Goal: Task Accomplishment & Management: Complete application form

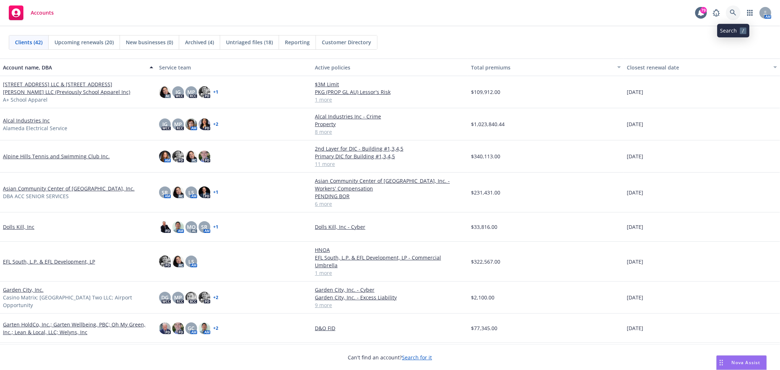
click at [733, 12] on icon at bounding box center [733, 13] width 7 height 7
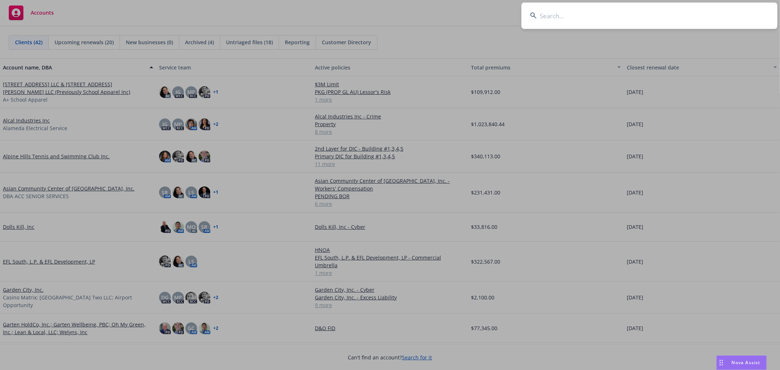
click at [678, 22] on input at bounding box center [650, 16] width 256 height 26
type input "m"
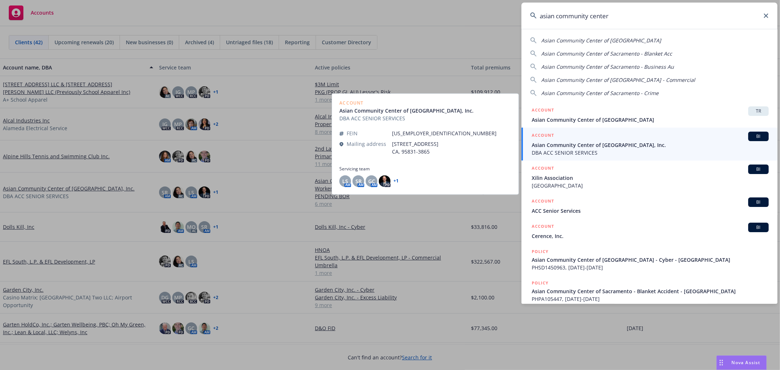
type input "asian community center"
click at [611, 149] on span "DBA ACC SENIOR SERVICES" at bounding box center [650, 153] width 237 height 8
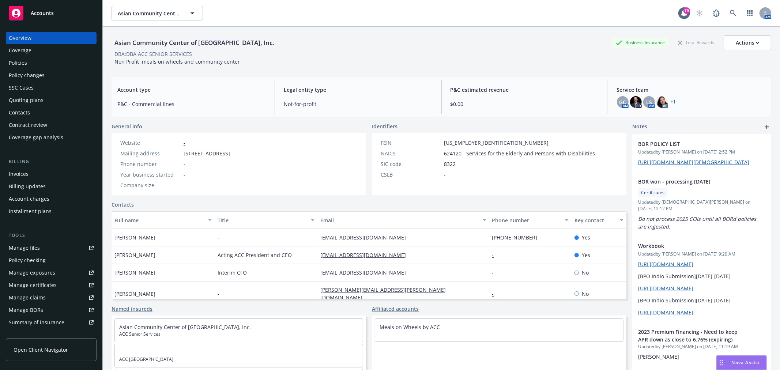
click at [26, 62] on div "Policies" at bounding box center [18, 63] width 18 height 12
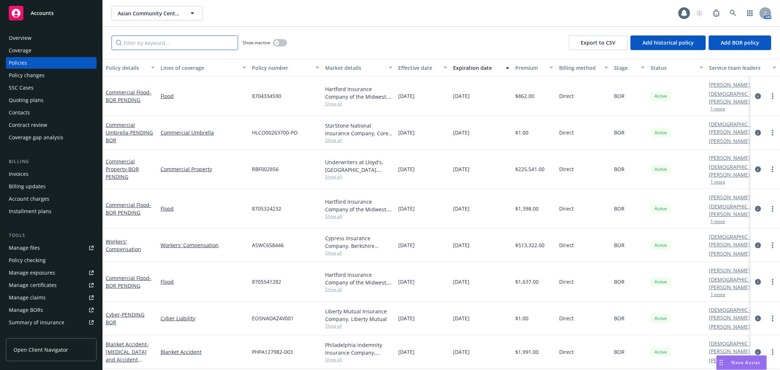
click at [184, 43] on input "Filter by keyword..." at bounding box center [175, 42] width 127 height 15
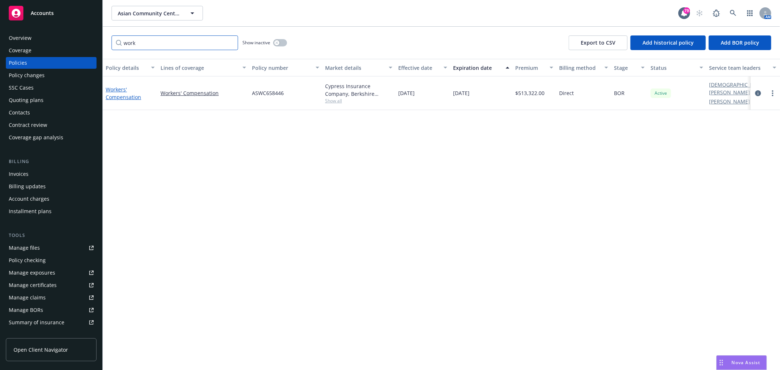
type input "work"
click at [127, 94] on link "Workers' Compensation" at bounding box center [123, 93] width 35 height 15
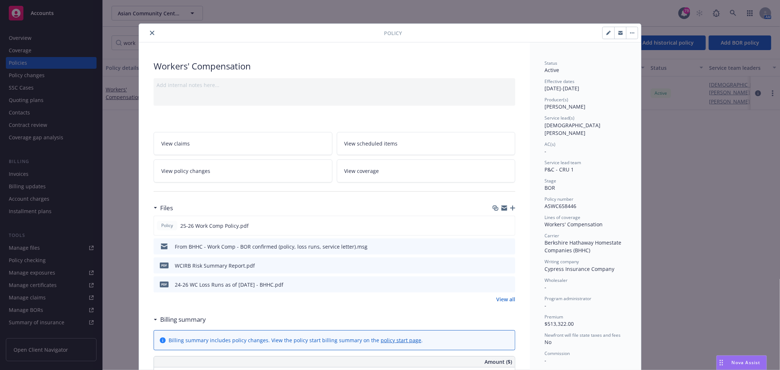
click at [150, 31] on icon "close" at bounding box center [152, 33] width 4 height 4
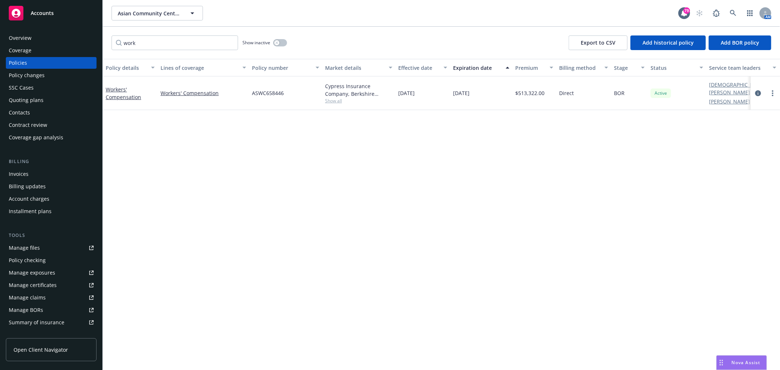
click at [46, 38] on div "Overview" at bounding box center [51, 38] width 85 height 12
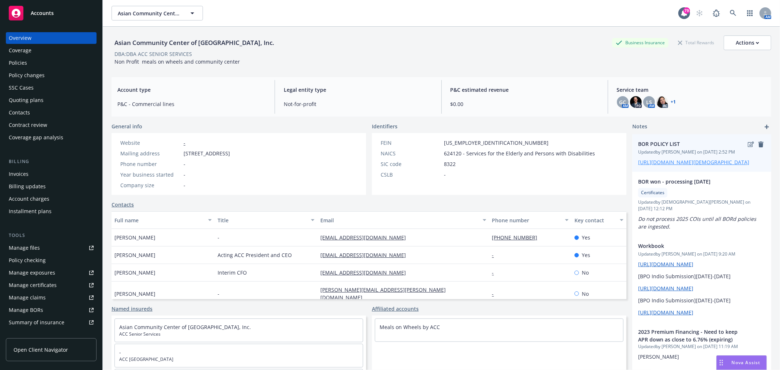
click at [675, 166] on link "https://iln.sharepoint.com/:x:/r/sites/CRUTeam/Shared%20Documents/Clients/Gay%2…" at bounding box center [693, 162] width 111 height 7
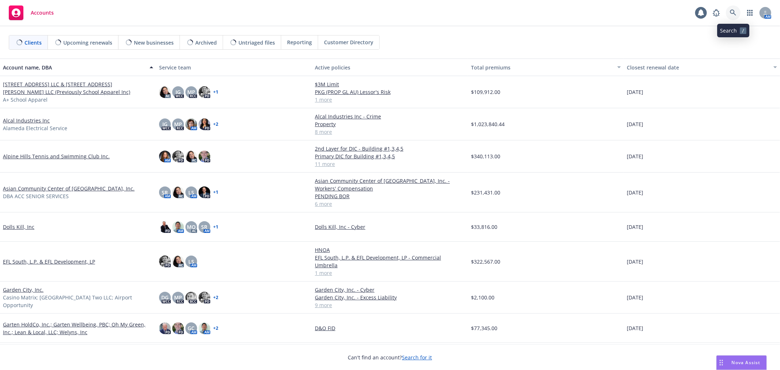
click at [734, 15] on icon at bounding box center [733, 13] width 7 height 7
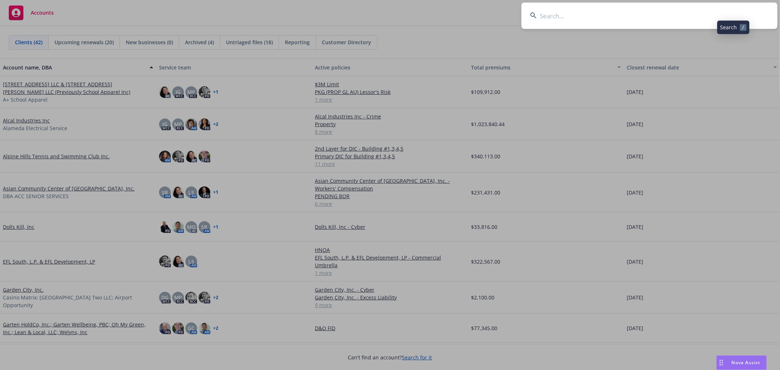
click at [697, 21] on input at bounding box center [650, 16] width 256 height 26
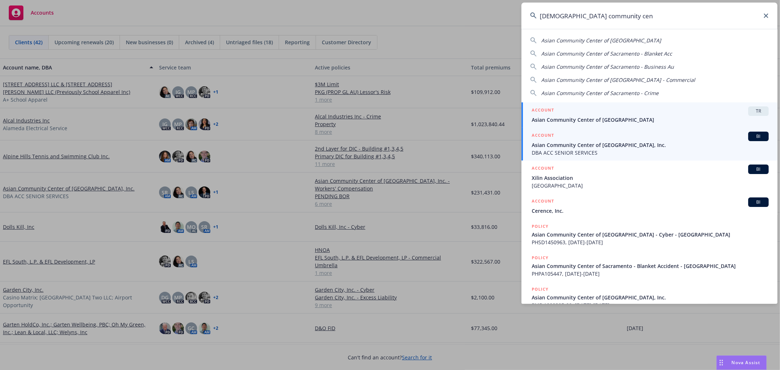
type input "asian community cen"
click at [644, 147] on span "Asian Community Center of Sacramento Valley, Inc." at bounding box center [650, 145] width 237 height 8
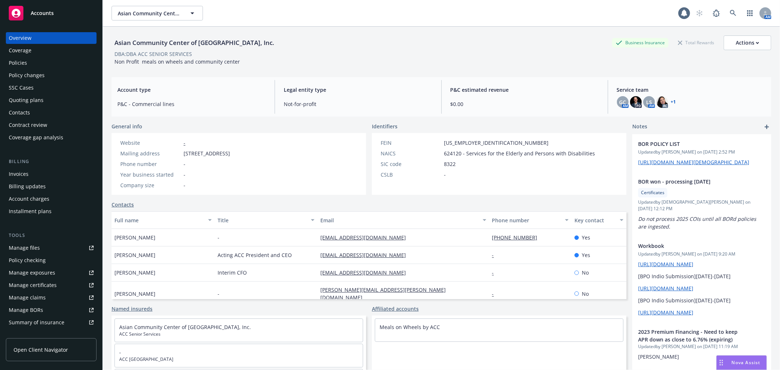
click at [52, 61] on div "Policies" at bounding box center [51, 63] width 85 height 12
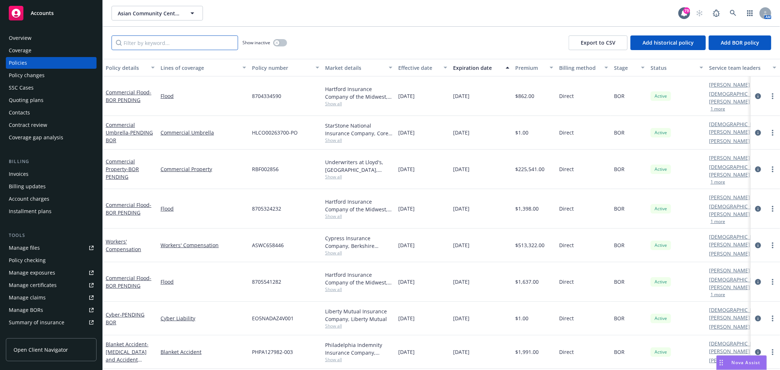
click at [158, 42] on input "Filter by keyword..." at bounding box center [175, 42] width 127 height 15
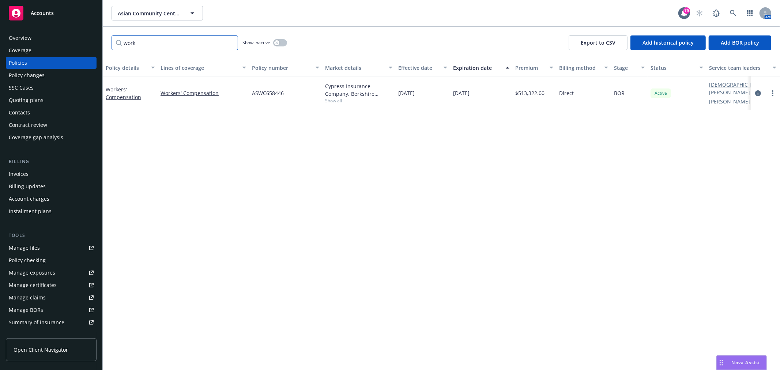
type input "work"
click at [129, 94] on link "Workers' Compensation" at bounding box center [123, 93] width 35 height 15
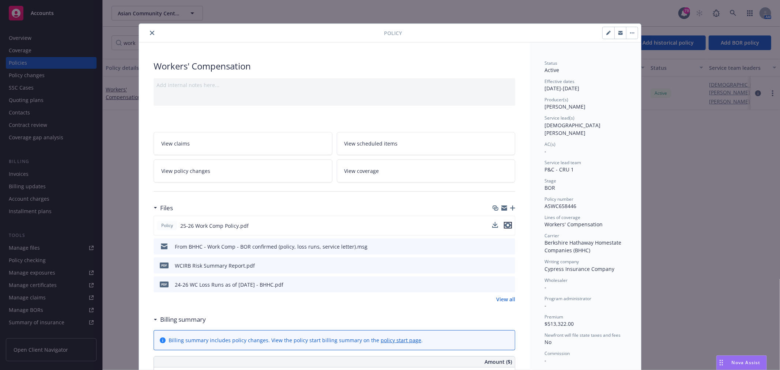
click at [505, 223] on icon "preview file" at bounding box center [508, 225] width 7 height 5
click at [150, 32] on icon "close" at bounding box center [152, 33] width 4 height 4
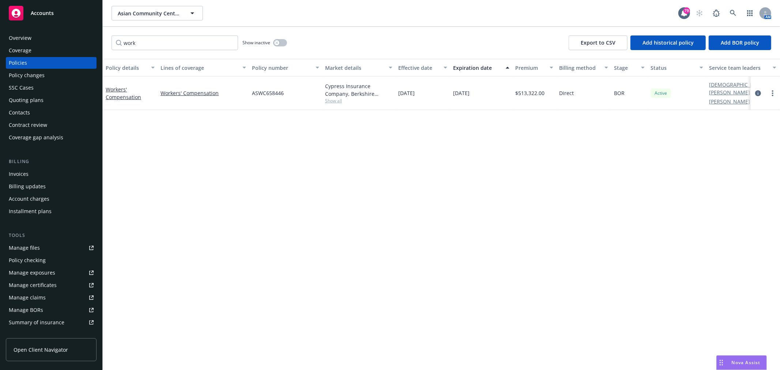
click at [14, 36] on div "Overview" at bounding box center [20, 38] width 23 height 12
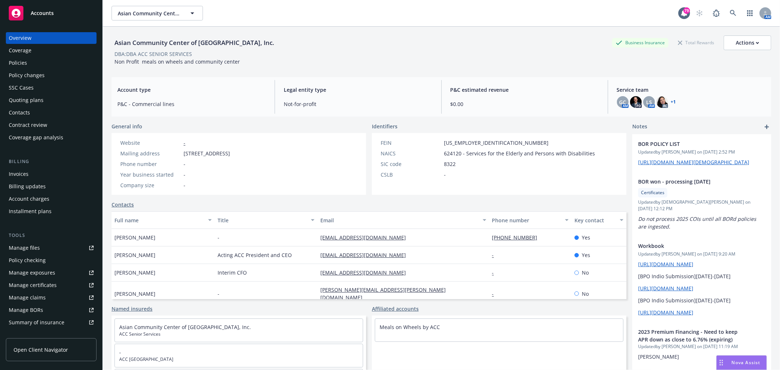
click at [8, 56] on link "Coverage" at bounding box center [51, 51] width 91 height 12
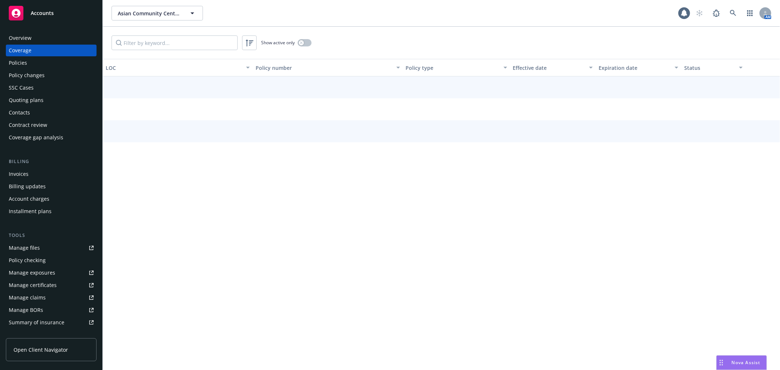
click at [20, 66] on div "Policies" at bounding box center [18, 63] width 18 height 12
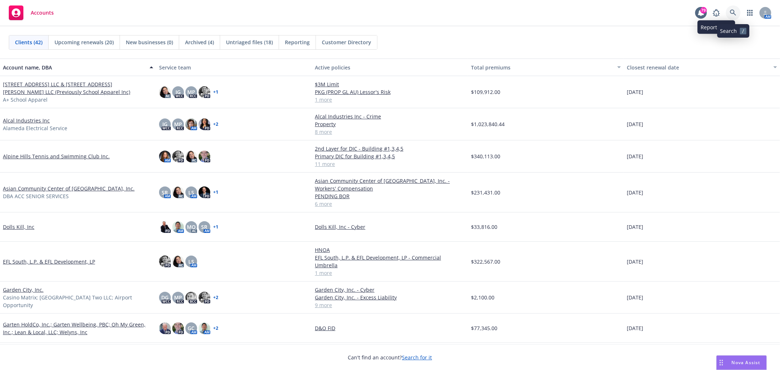
click at [734, 10] on icon at bounding box center [733, 13] width 7 height 7
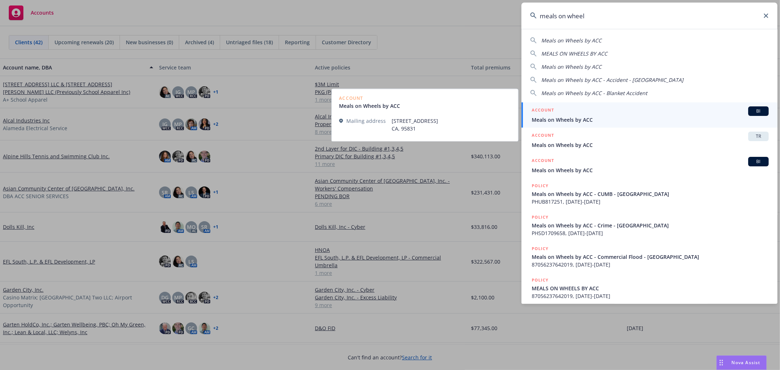
type input "meals on wheel"
click at [581, 112] on div "ACCOUNT BI" at bounding box center [650, 111] width 237 height 10
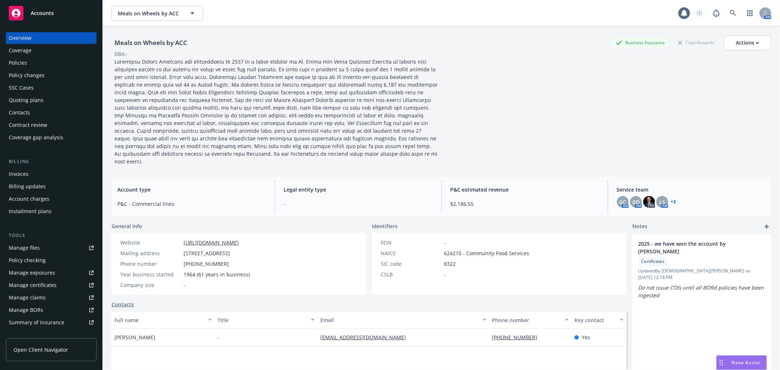
click at [17, 61] on div "Policies" at bounding box center [18, 63] width 18 height 12
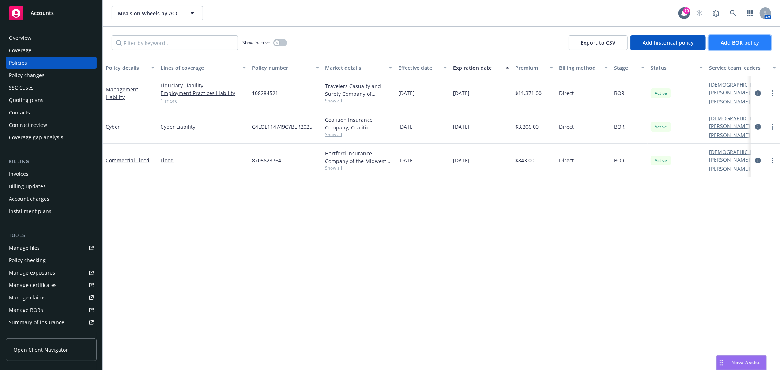
click at [742, 43] on span "Add BOR policy" at bounding box center [740, 42] width 38 height 7
select select "other"
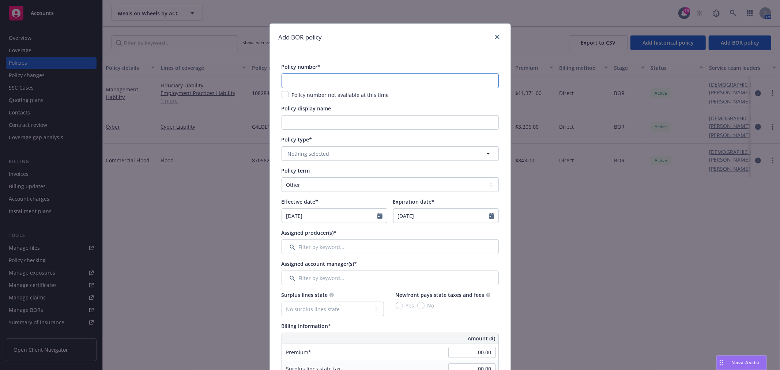
click at [334, 78] on input "text" at bounding box center [390, 81] width 217 height 15
click at [323, 82] on input "text" at bounding box center [390, 81] width 217 height 15
paste input "PHPK2560412-013"
type input "PHPK2560412-013"
click at [312, 114] on div "Policy display name" at bounding box center [390, 117] width 217 height 25
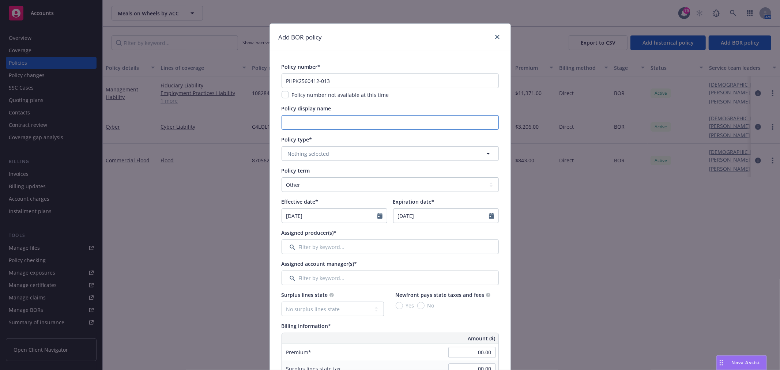
click at [306, 124] on input "Policy display name" at bounding box center [390, 122] width 217 height 15
click at [339, 149] on button "Nothing selected" at bounding box center [390, 153] width 217 height 15
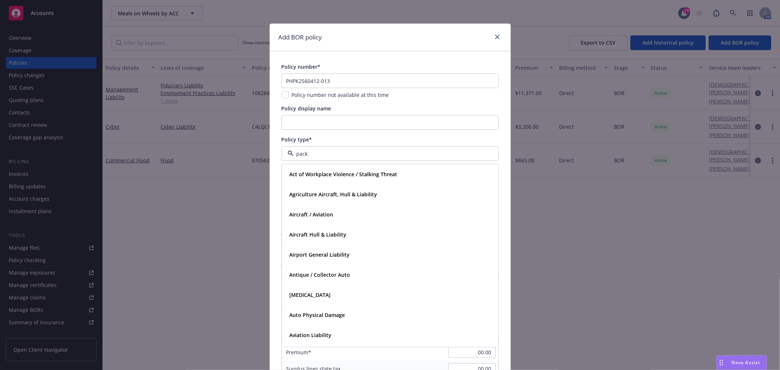
type input "packa"
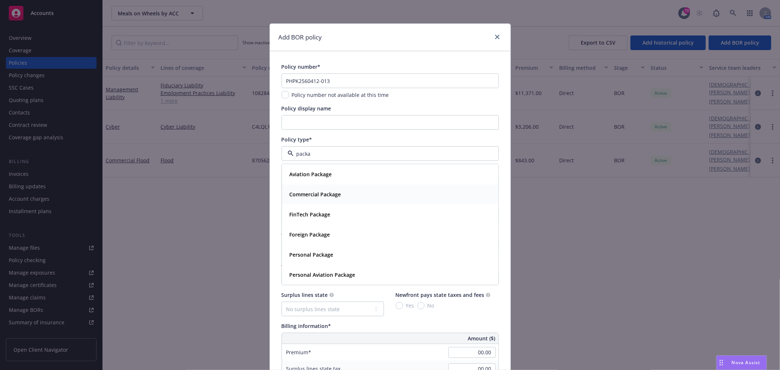
click at [334, 192] on strong "Commercial Package" at bounding box center [316, 194] width 52 height 7
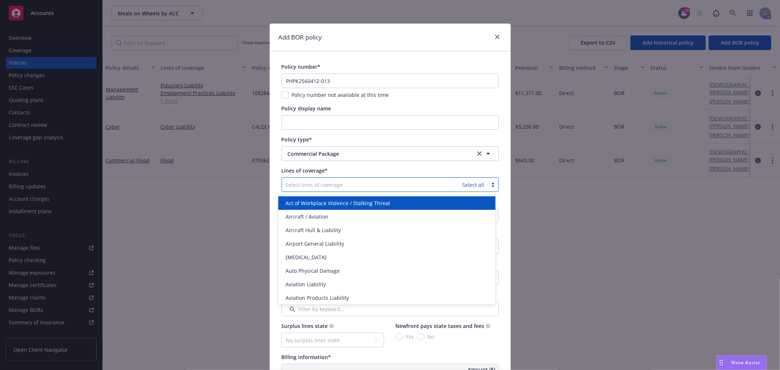
click at [358, 184] on div at bounding box center [372, 184] width 173 height 9
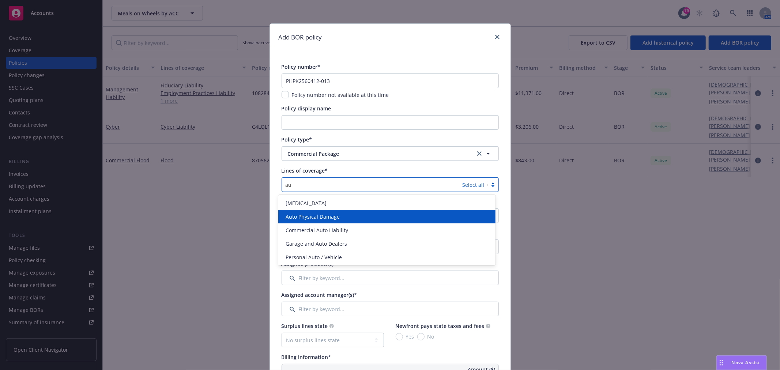
type input "a"
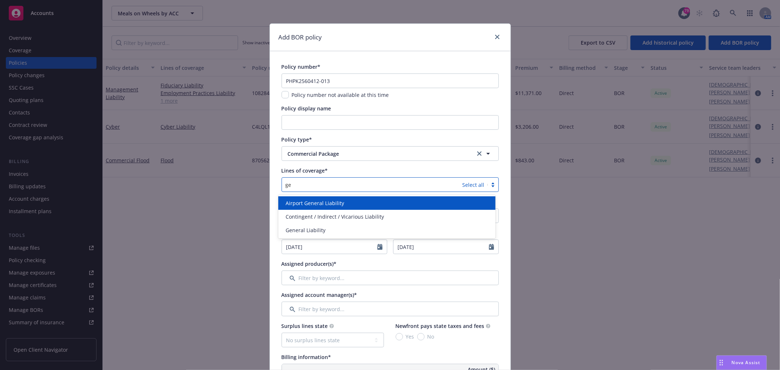
type input "g"
type input "prope"
click at [340, 203] on div "Commercial Property" at bounding box center [387, 203] width 208 height 8
type input "general"
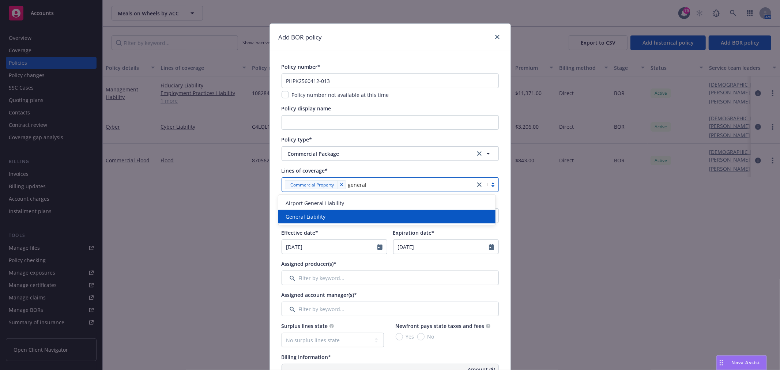
click at [330, 216] on div "General Liability" at bounding box center [387, 217] width 208 height 8
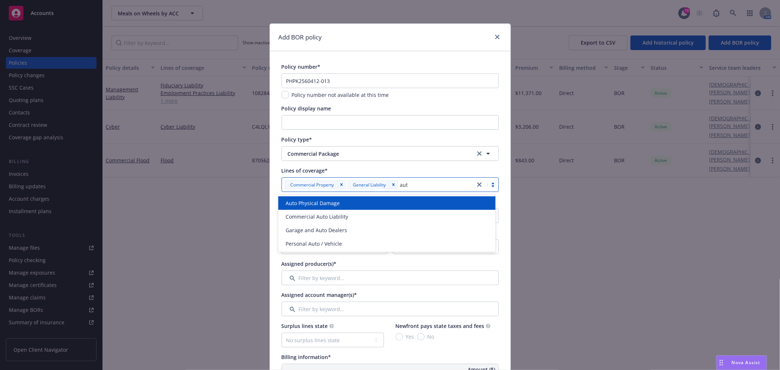
type input "auto"
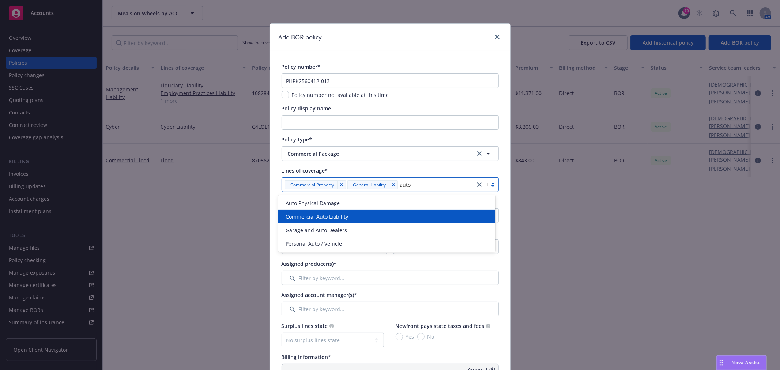
click at [367, 218] on div "Commercial Auto Liability" at bounding box center [387, 217] width 208 height 8
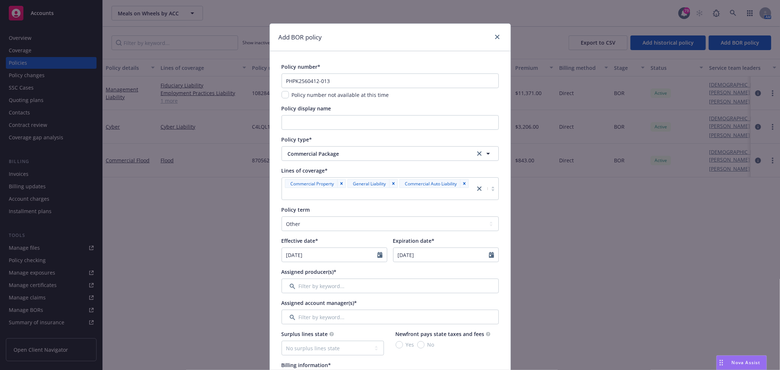
click at [432, 195] on div at bounding box center [379, 193] width 186 height 9
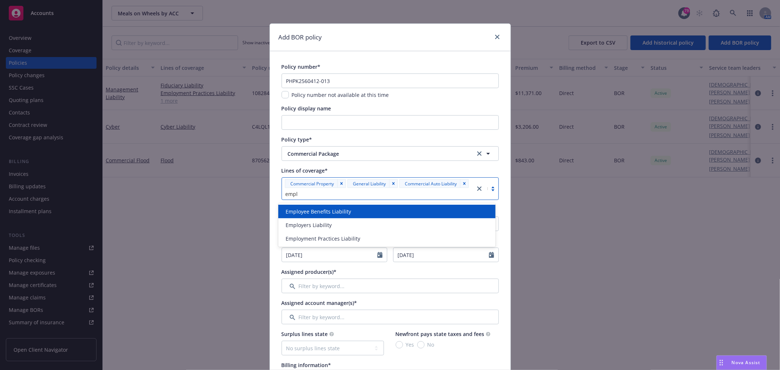
type input "emplo"
click at [394, 209] on div "Employee Benefits Liability" at bounding box center [387, 212] width 208 height 8
type input "profession"
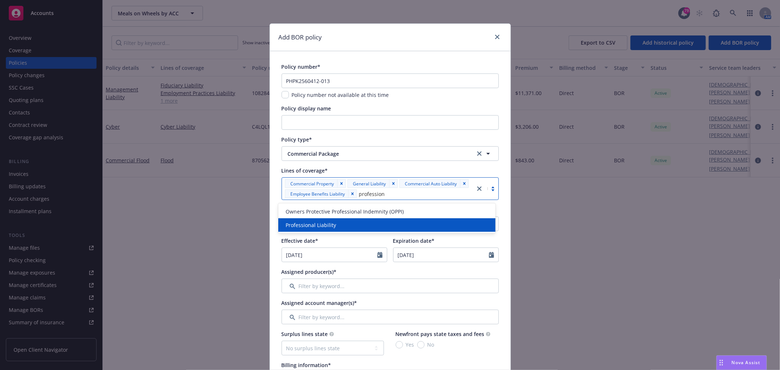
click at [384, 220] on div "Professional Liability" at bounding box center [386, 225] width 217 height 14
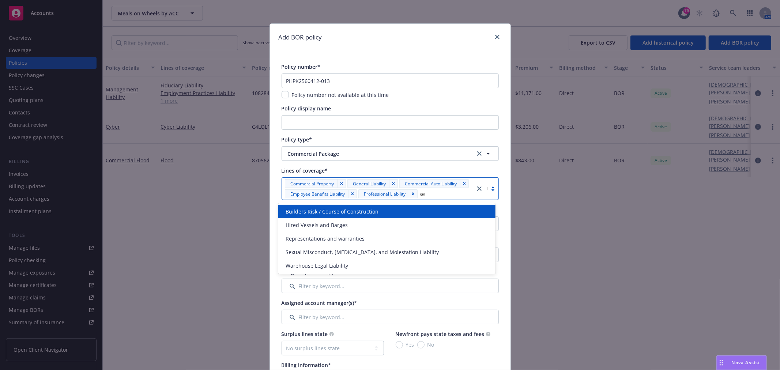
type input "sex"
click at [385, 210] on span "Sexual Misconduct, Physical Abuse, and Molestation Liability" at bounding box center [362, 212] width 153 height 8
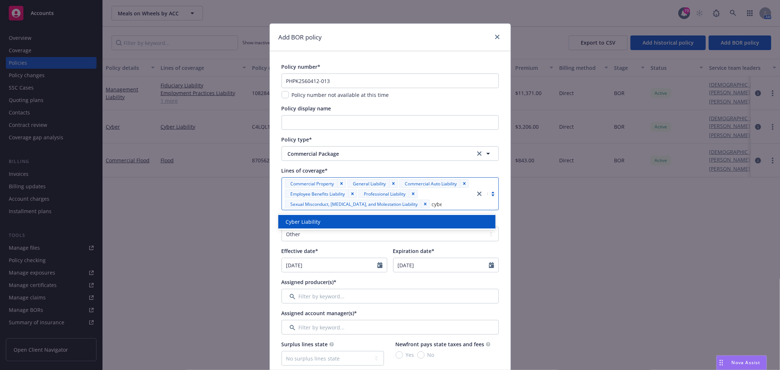
type input "cyber"
click at [364, 222] on div "Cyber Liability" at bounding box center [387, 222] width 208 height 8
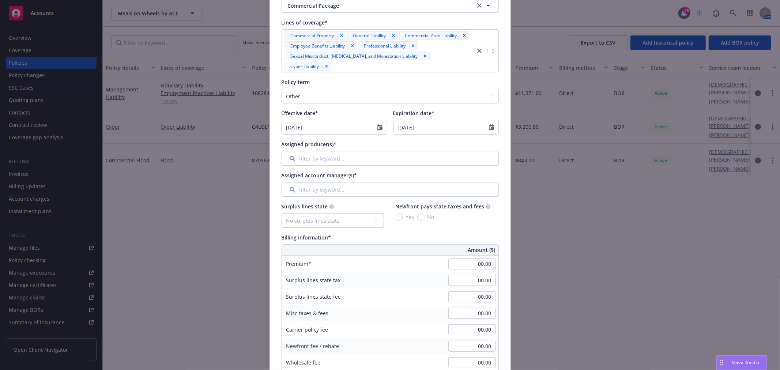
scroll to position [162, 0]
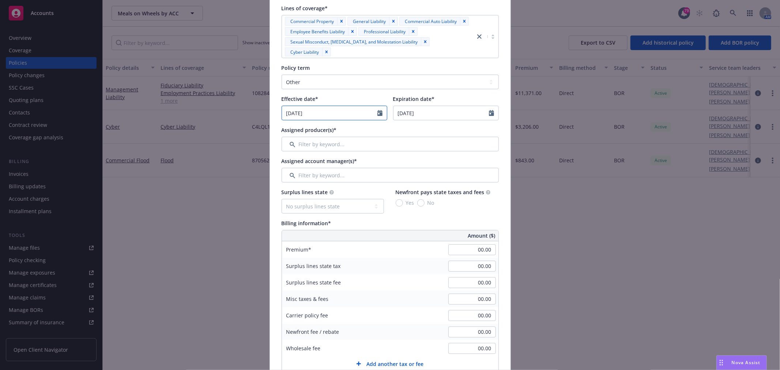
click at [333, 114] on input "09/11/2025" at bounding box center [329, 113] width 95 height 14
click at [285, 132] on button "button" at bounding box center [289, 130] width 9 height 9
click at [288, 129] on icon "button" at bounding box center [289, 130] width 4 height 4
select select "6"
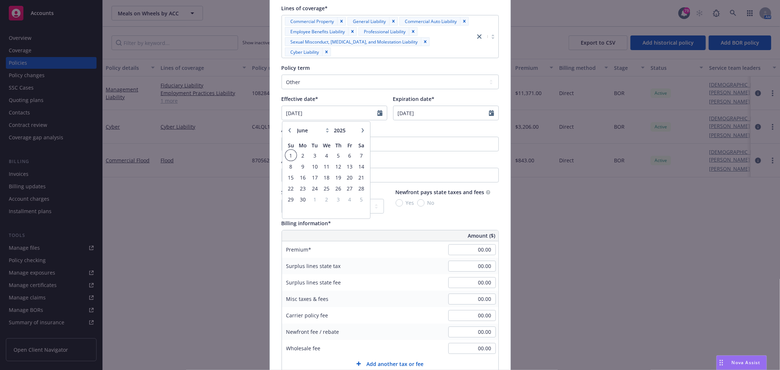
click at [288, 155] on span "1" at bounding box center [291, 155] width 10 height 9
type input "06/01/2025"
click at [421, 117] on input "09/11/2026" at bounding box center [441, 113] width 95 height 14
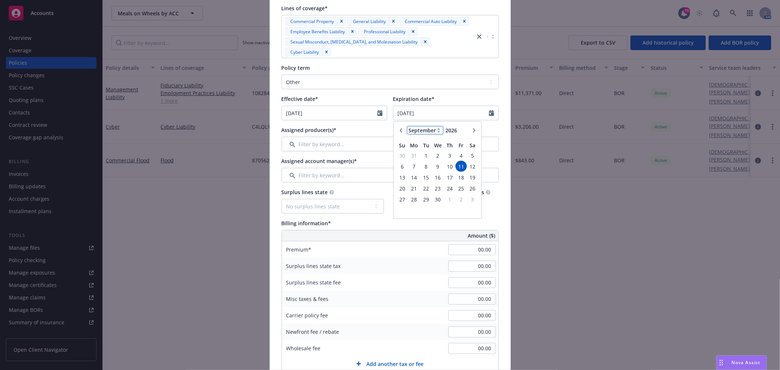
click at [434, 127] on select "January February March April May June July August September October November De…" at bounding box center [425, 130] width 37 height 8
select select "7"
click at [407, 126] on select "January February March April May June July August September October November De…" at bounding box center [425, 130] width 37 height 8
click at [435, 158] on span "1" at bounding box center [438, 155] width 11 height 9
type input "07/01/2026"
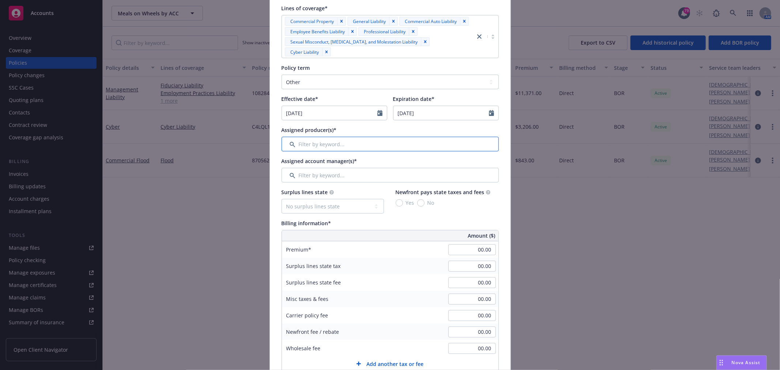
click at [362, 149] on input "Filter by keyword..." at bounding box center [390, 144] width 217 height 15
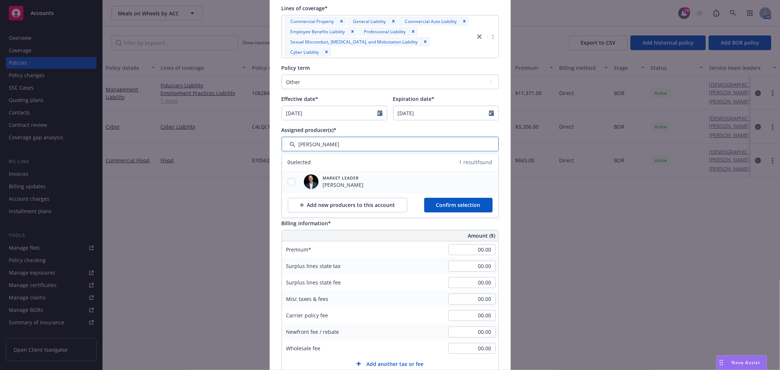
type input "john"
click at [289, 180] on input "checkbox" at bounding box center [291, 181] width 7 height 7
checkbox input "true"
click at [445, 203] on span "Confirm selection" at bounding box center [458, 205] width 44 height 7
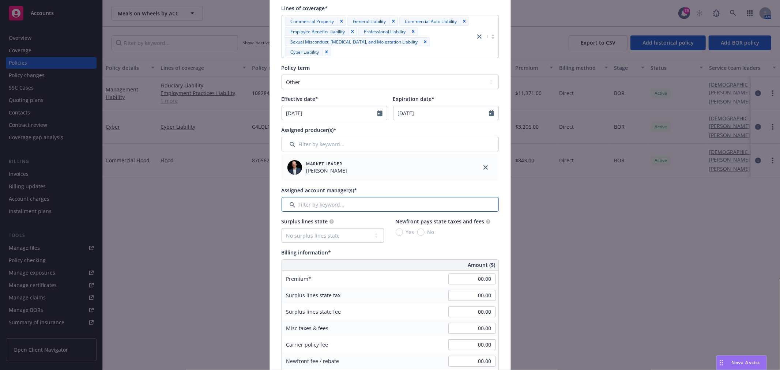
click at [313, 207] on input "Filter by keyword..." at bounding box center [390, 204] width 217 height 15
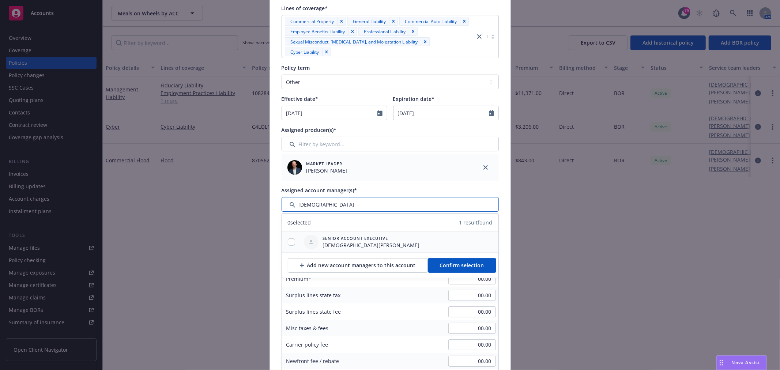
type input "gay"
drag, startPoint x: 290, startPoint y: 245, endPoint x: 313, endPoint y: 240, distance: 24.0
click at [290, 245] on input "checkbox" at bounding box center [291, 241] width 7 height 7
checkbox input "true"
click at [465, 271] on button "Confirm selection" at bounding box center [462, 265] width 68 height 15
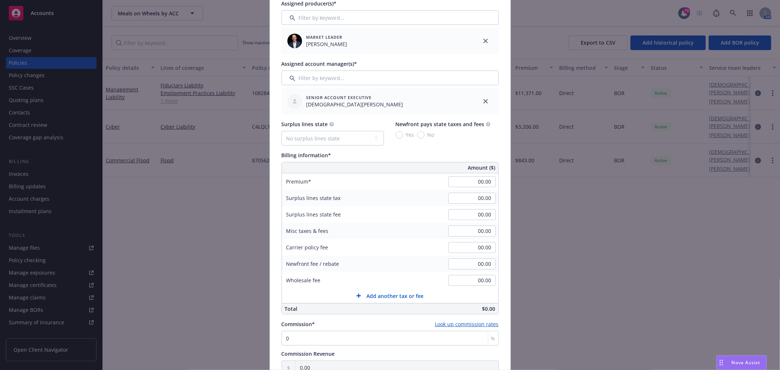
scroll to position [284, 0]
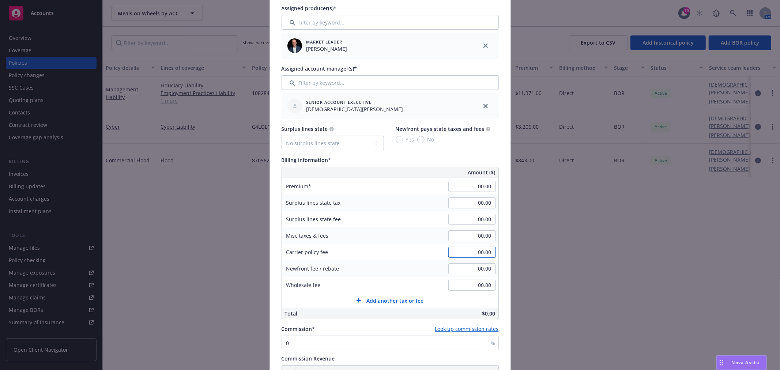
click at [466, 255] on input "00.00" at bounding box center [472, 252] width 48 height 11
click at [479, 182] on input "00.00" at bounding box center [472, 186] width 48 height 11
click at [472, 184] on input "13,030,476.00" at bounding box center [472, 186] width 48 height 11
type input "130,304.76"
click at [481, 216] on input "00.00" at bounding box center [472, 219] width 48 height 11
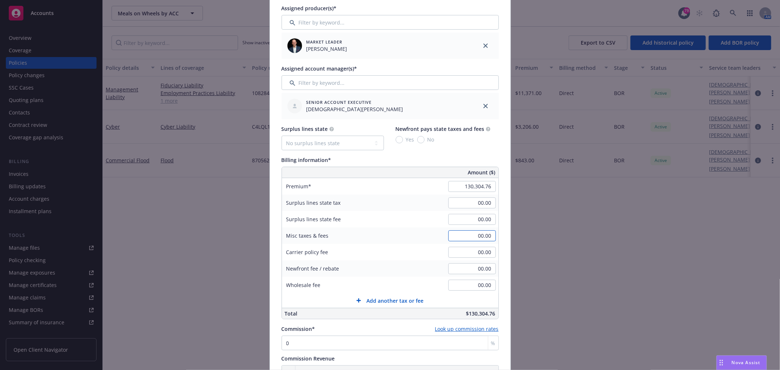
click at [479, 238] on input "00.00" at bounding box center [472, 235] width 48 height 11
type input "45.76"
click at [477, 250] on input "00.00" at bounding box center [472, 252] width 48 height 11
click at [391, 299] on span "Add another tax or fee" at bounding box center [395, 301] width 57 height 8
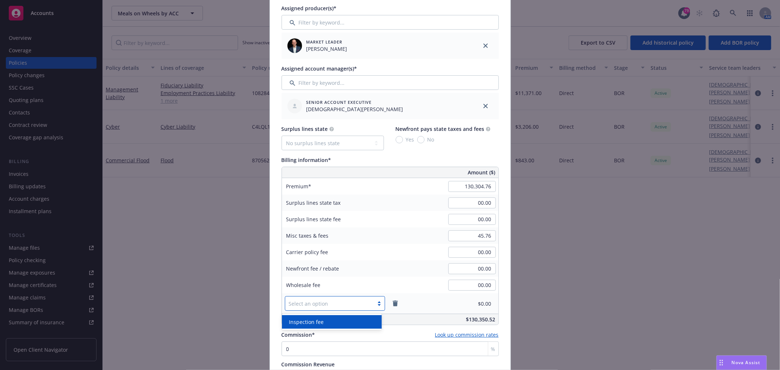
click at [346, 305] on div at bounding box center [329, 303] width 81 height 9
click at [345, 305] on div at bounding box center [329, 303] width 81 height 9
click at [392, 302] on icon "remove" at bounding box center [395, 304] width 6 height 6
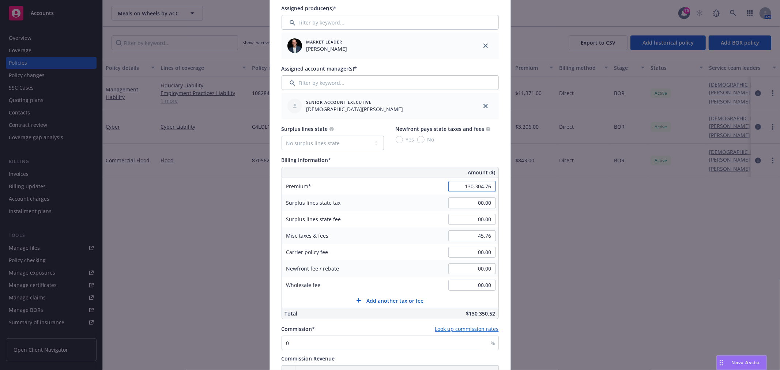
click at [488, 185] on input "130,304.76" at bounding box center [472, 186] width 48 height 11
click at [479, 187] on input "130,304.76" at bounding box center [472, 186] width 48 height 11
type input "130,491.76"
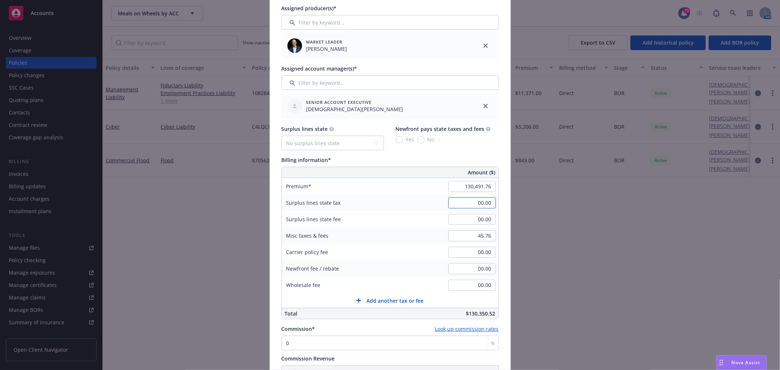
click at [485, 202] on input "00.00" at bounding box center [472, 202] width 48 height 11
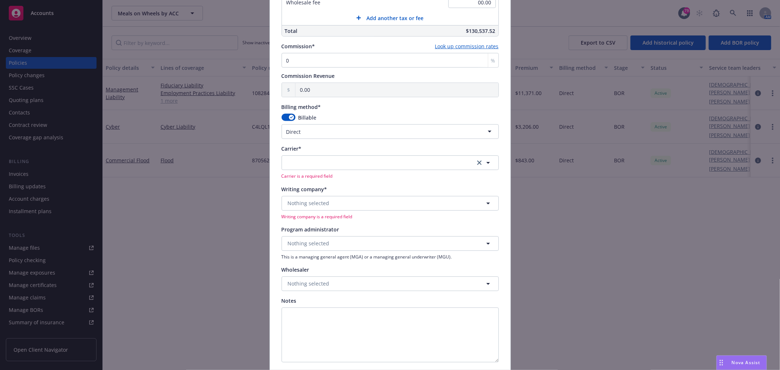
scroll to position [609, 0]
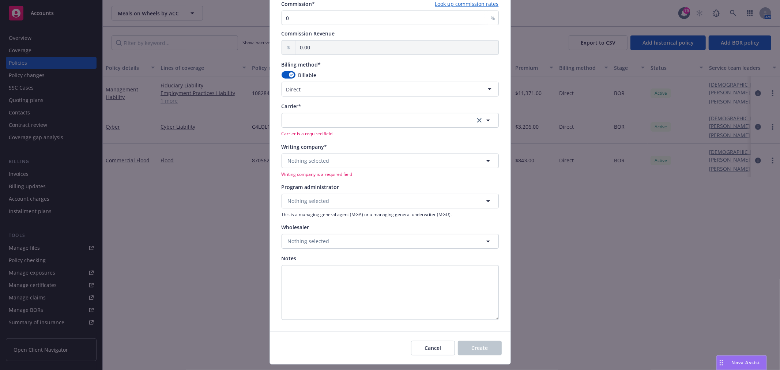
click at [304, 89] on html "Accounts Overview Coverage Policies Policy changes SSC Cases Quoting plans Cont…" at bounding box center [390, 185] width 780 height 370
click at [309, 161] on span "Nothing selected" at bounding box center [309, 161] width 42 height 8
type input "philad"
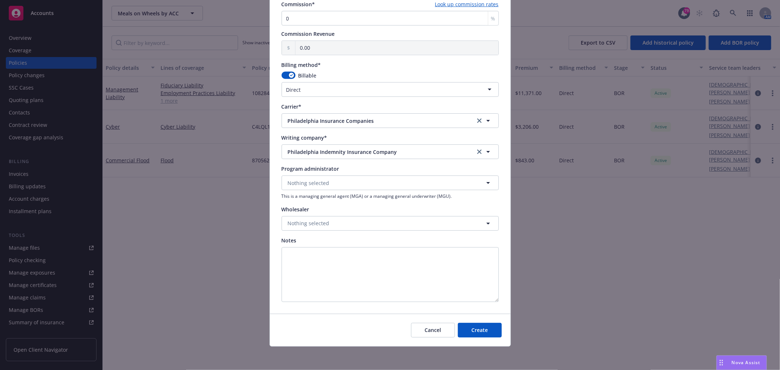
scroll to position [609, 0]
click at [310, 187] on button "Nothing selected" at bounding box center [390, 183] width 217 height 15
click at [372, 96] on html "Accounts Overview Coverage Policies Policy changes SSC Cases Quoting plans Cont…" at bounding box center [390, 185] width 780 height 370
click at [337, 290] on html "Accounts Overview Coverage Policies Policy changes SSC Cases Quoting plans Cont…" at bounding box center [390, 185] width 780 height 370
click at [481, 339] on div "Cancel Create" at bounding box center [390, 330] width 241 height 33
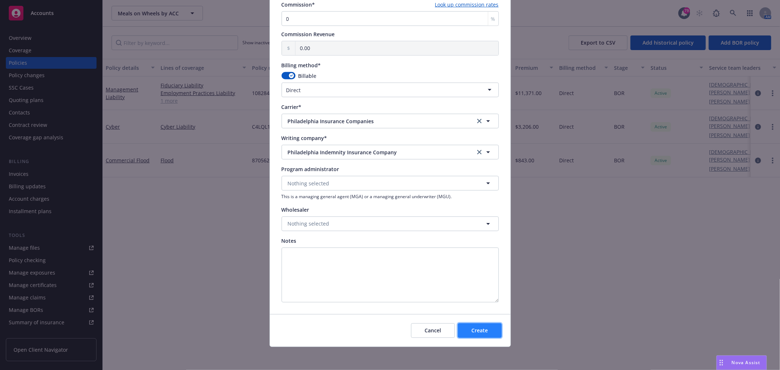
click at [485, 328] on button "Create" at bounding box center [480, 330] width 44 height 15
type input "09/11/2025"
type input "09/11/2026"
type input "00.00"
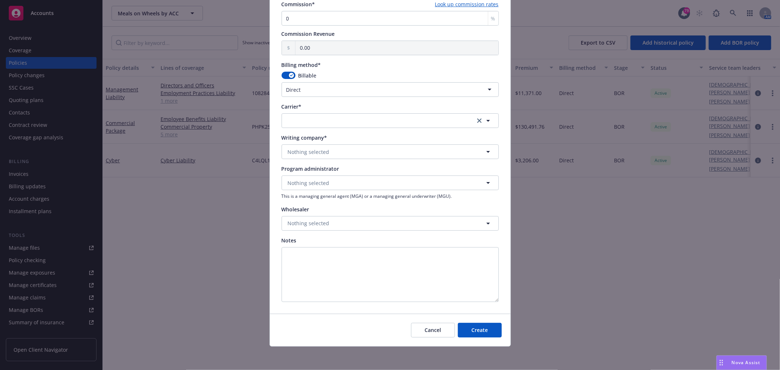
scroll to position [522, 0]
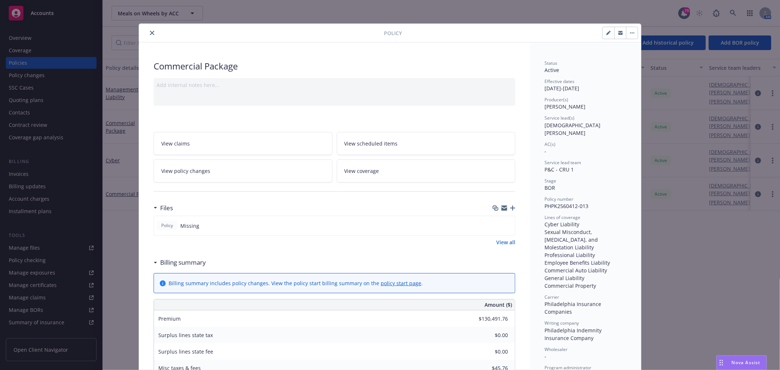
click at [510, 210] on icon "button" at bounding box center [512, 208] width 5 height 5
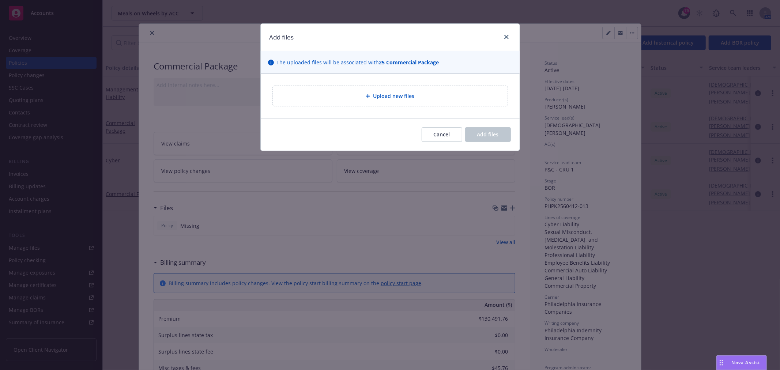
click at [383, 95] on span "Upload new files" at bounding box center [393, 96] width 41 height 8
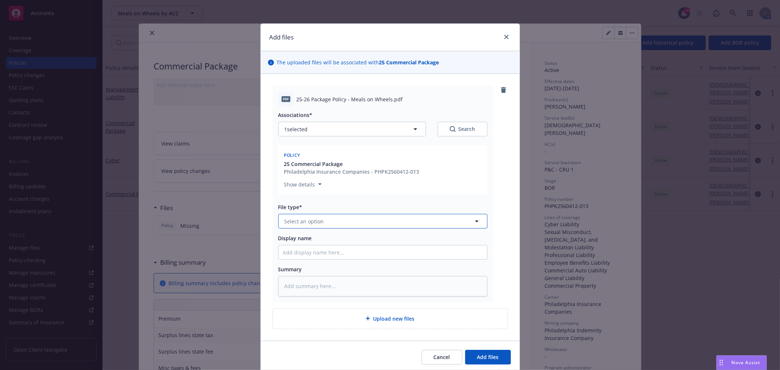
click at [355, 221] on button "Select an option" at bounding box center [382, 221] width 209 height 15
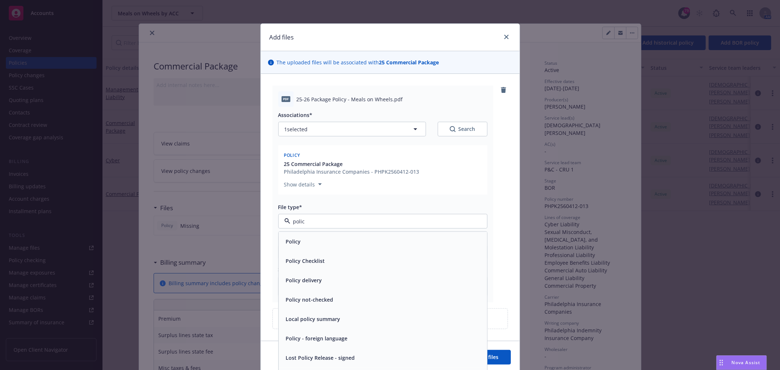
type input "policy"
click at [306, 243] on div "Policy" at bounding box center [383, 241] width 200 height 11
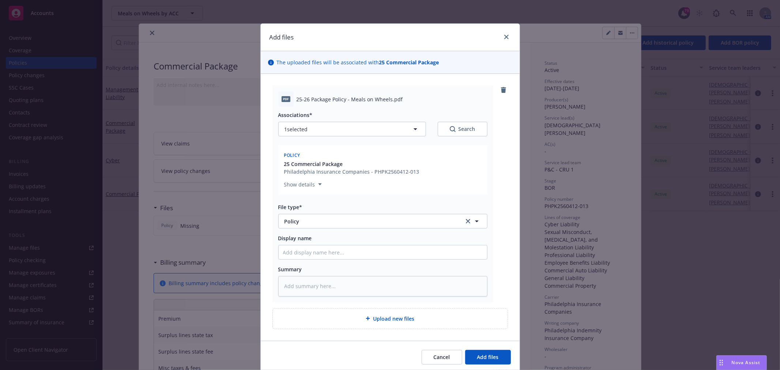
scroll to position [27, 0]
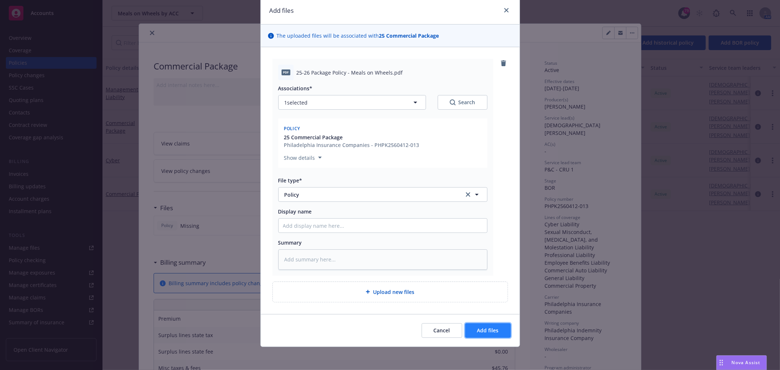
click at [503, 334] on button "Add files" at bounding box center [488, 330] width 46 height 15
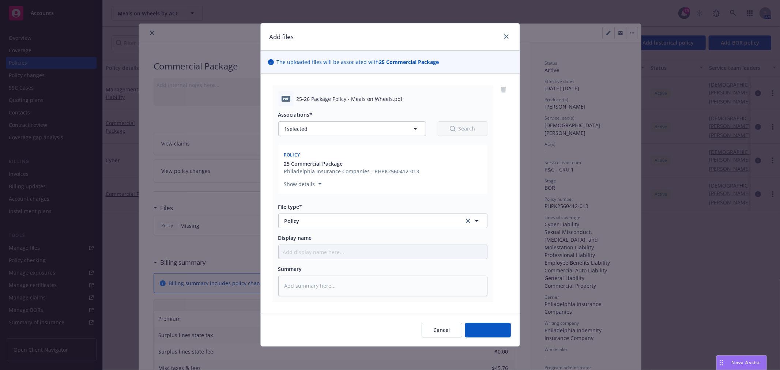
scroll to position [0, 0]
type textarea "x"
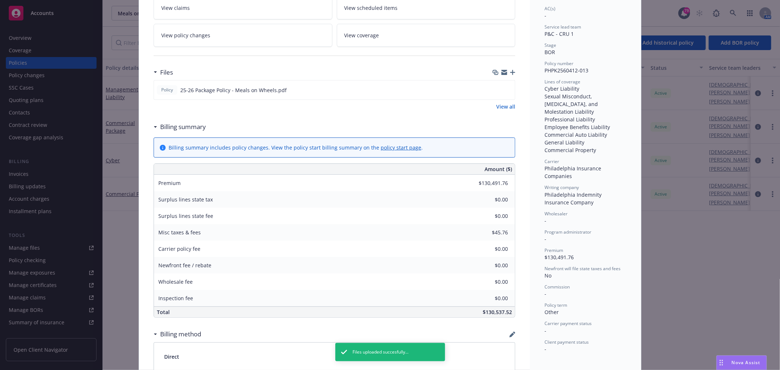
scroll to position [122, 0]
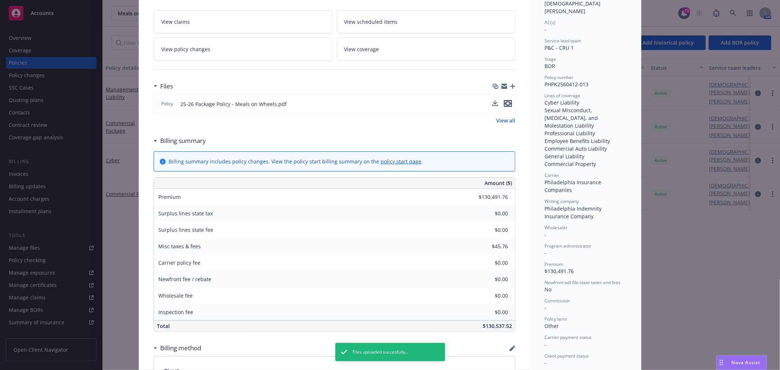
click at [505, 103] on icon "preview file" at bounding box center [508, 103] width 7 height 5
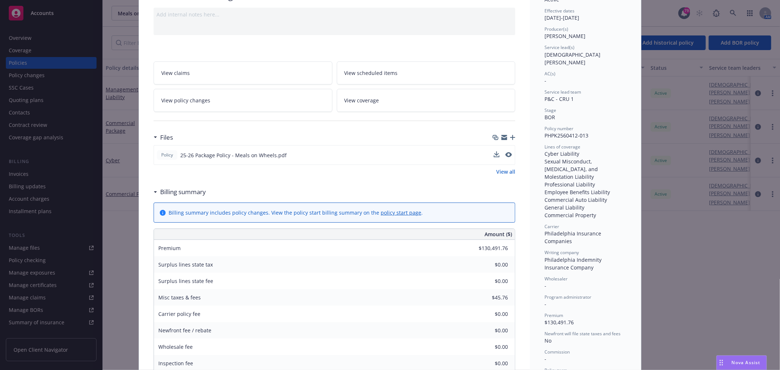
scroll to position [0, 0]
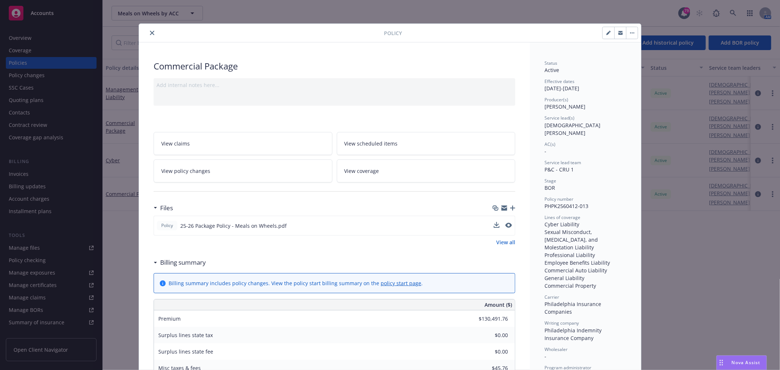
click at [243, 169] on link "View policy changes" at bounding box center [243, 170] width 179 height 23
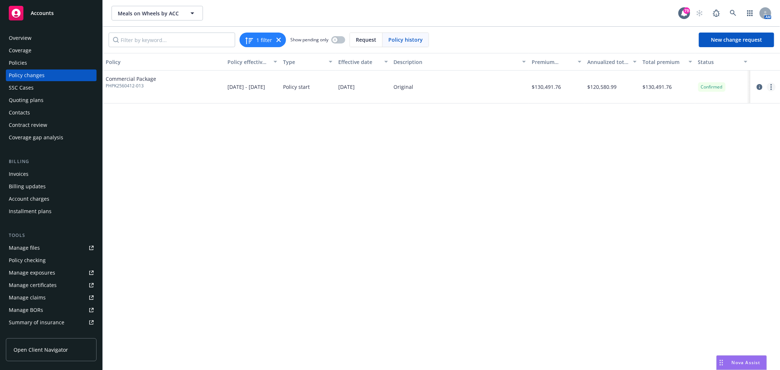
click at [773, 88] on link "more" at bounding box center [771, 87] width 9 height 9
click at [711, 143] on link "Edit billing info" at bounding box center [712, 146] width 125 height 15
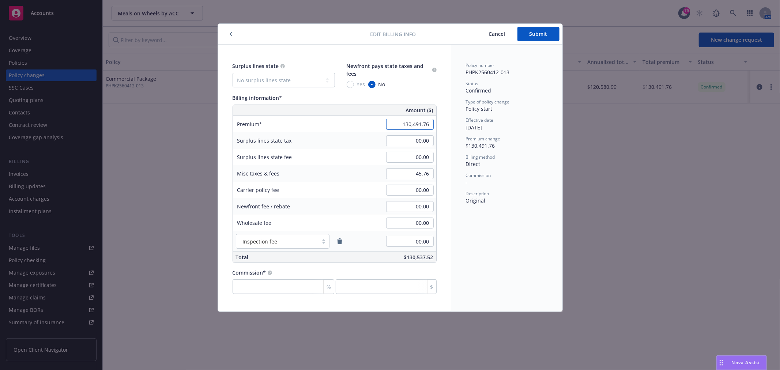
click at [414, 125] on input "130,491.76" at bounding box center [410, 124] width 48 height 11
type input "119,677.24"
click at [432, 144] on input "00.00" at bounding box center [410, 140] width 48 height 11
click at [426, 159] on input "00.00" at bounding box center [410, 157] width 48 height 11
click at [426, 169] on input "45.76" at bounding box center [410, 173] width 48 height 11
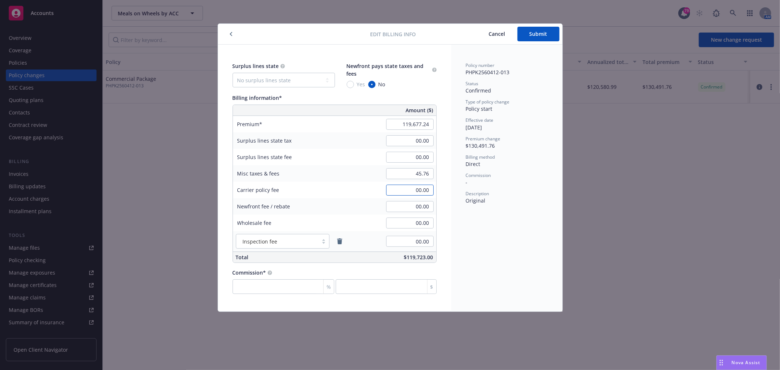
click at [423, 189] on input "00.00" at bounding box center [410, 190] width 48 height 11
type input "42.24"
click at [418, 174] on input "45.76" at bounding box center [410, 173] width 48 height 11
click at [407, 193] on input "42.24" at bounding box center [410, 190] width 48 height 11
click at [412, 176] on input "00.00" at bounding box center [410, 173] width 48 height 11
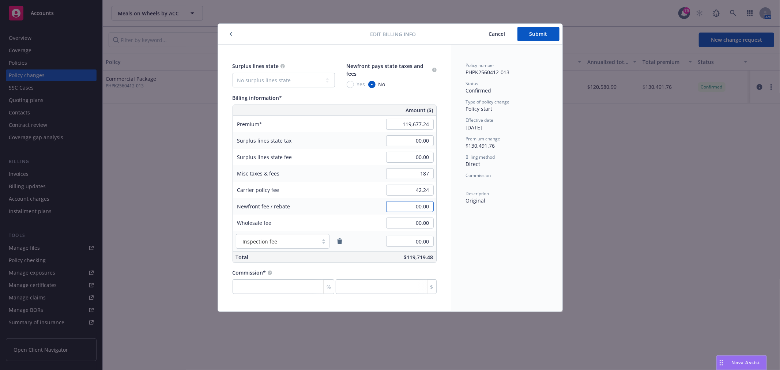
type input "187.00"
click at [395, 203] on input "00.00" at bounding box center [410, 206] width 48 height 11
click at [535, 33] on span "Submit" at bounding box center [539, 33] width 18 height 7
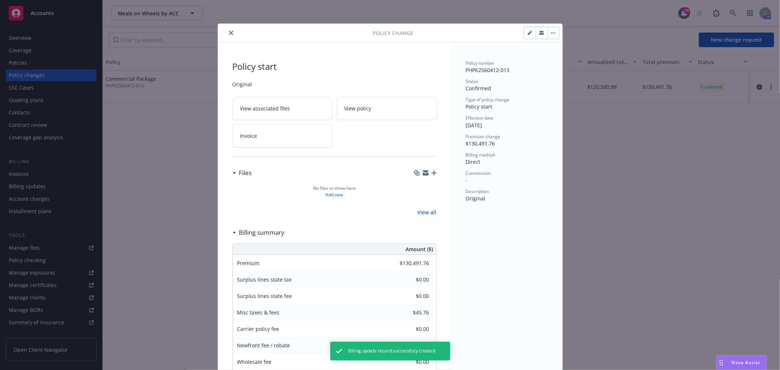
type input "$119,677.24"
type input "$187.00"
type input "$42.24"
click at [229, 34] on icon "close" at bounding box center [231, 33] width 4 height 4
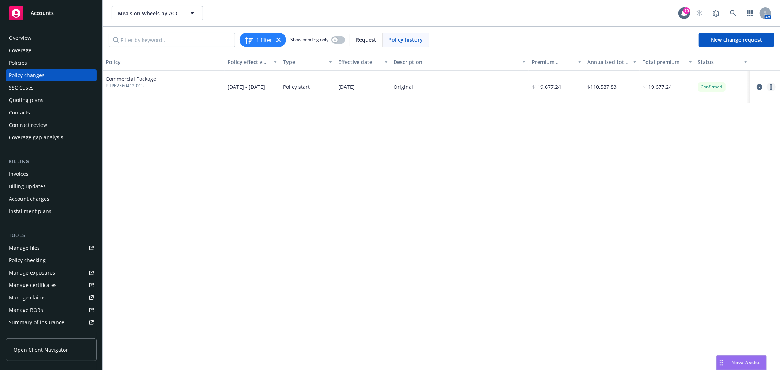
click at [773, 87] on link "more" at bounding box center [771, 87] width 9 height 9
click at [35, 65] on div "Policies" at bounding box center [51, 63] width 85 height 12
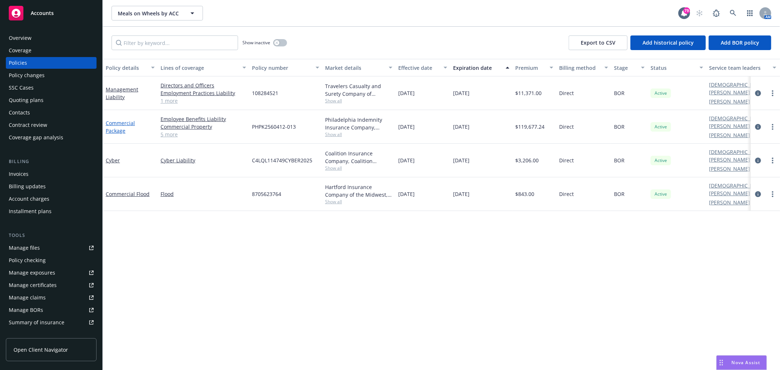
click at [110, 130] on link "Commercial Package" at bounding box center [120, 127] width 29 height 15
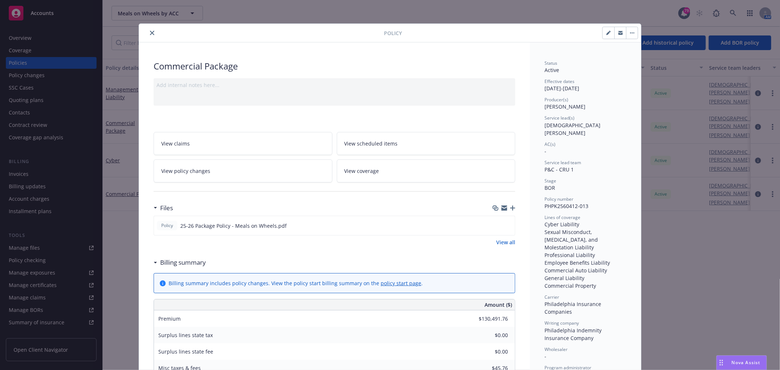
scroll to position [22, 0]
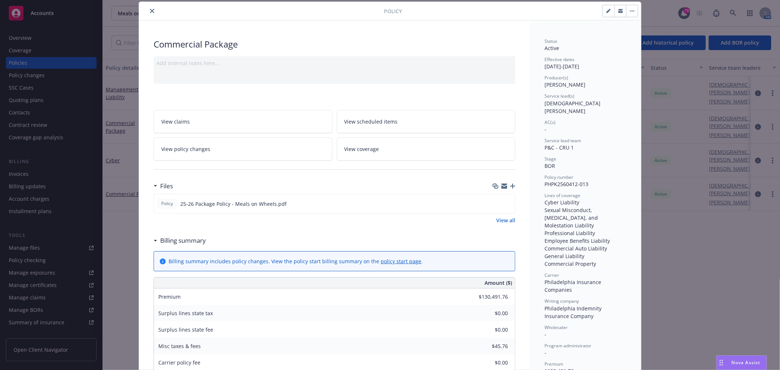
type input "$119,677.24"
type input "$187.00"
type input "$42.24"
click at [510, 187] on icon "button" at bounding box center [512, 186] width 5 height 5
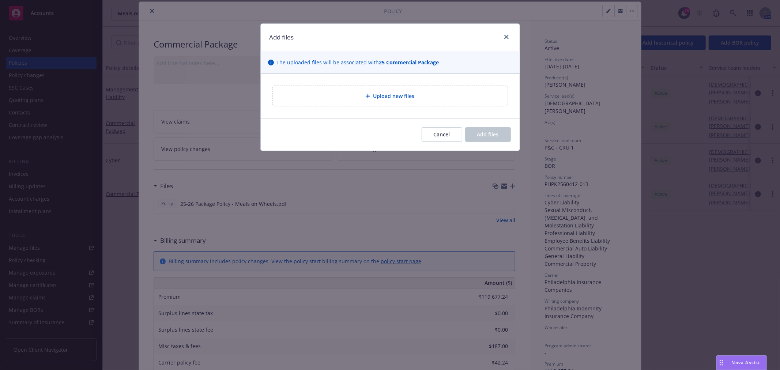
click at [384, 94] on span "Upload new files" at bounding box center [393, 96] width 41 height 8
type textarea "x"
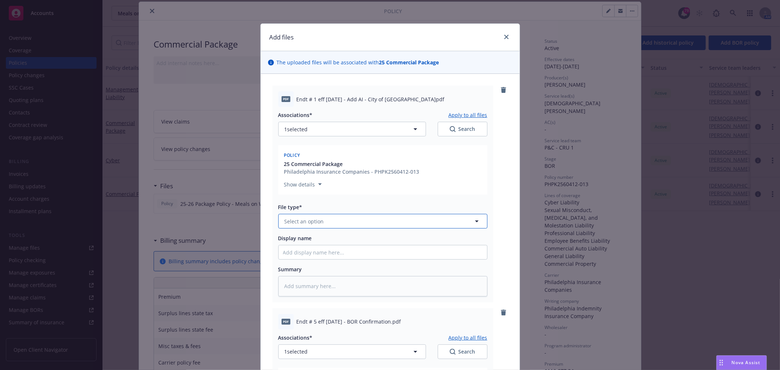
click at [329, 221] on button "Select an option" at bounding box center [382, 221] width 209 height 15
type input "endor"
click at [321, 236] on div "Endorsement" at bounding box center [383, 241] width 200 height 11
type textarea "x"
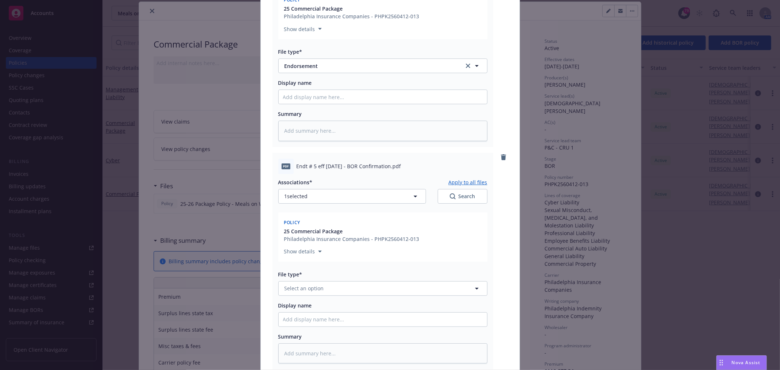
scroll to position [162, 0]
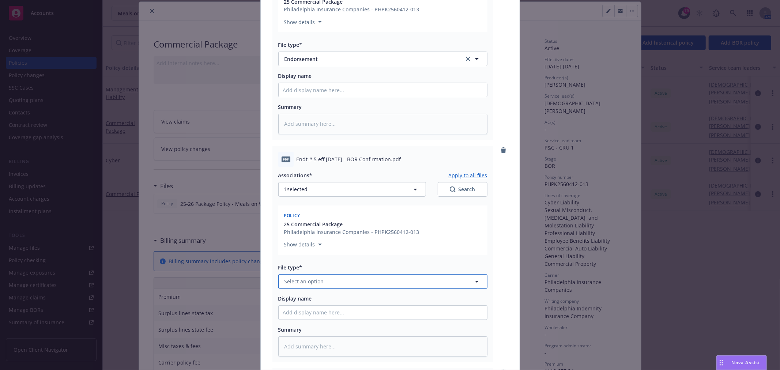
click at [293, 282] on span "Select an option" at bounding box center [304, 282] width 39 height 8
type input "endorse"
click at [293, 305] on div "Endorsement" at bounding box center [302, 301] width 38 height 11
type textarea "x"
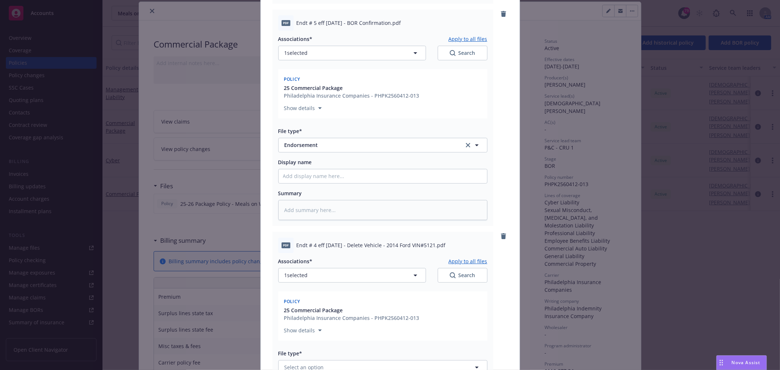
scroll to position [366, 0]
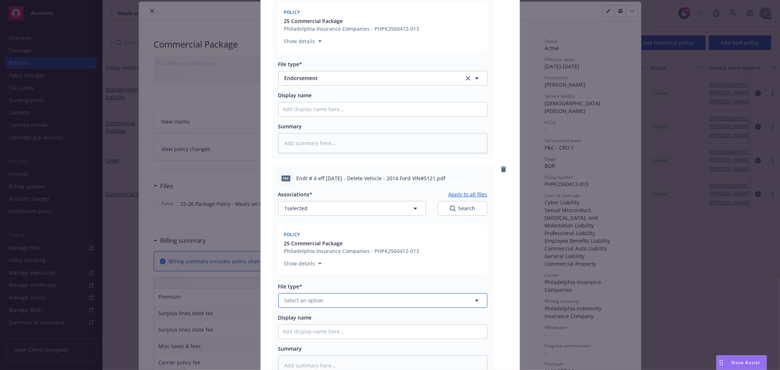
click at [287, 302] on span "Select an option" at bounding box center [304, 301] width 39 height 8
type input "endorse"
click at [287, 313] on div "Endorsement" at bounding box center [383, 320] width 208 height 19
type textarea "x"
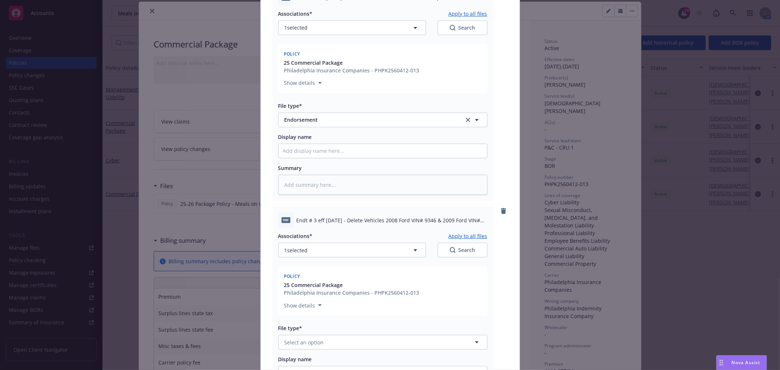
scroll to position [609, 0]
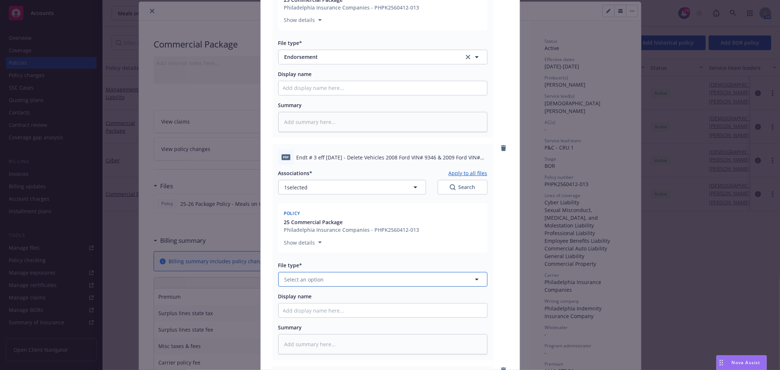
click at [330, 279] on button "Select an option" at bounding box center [382, 279] width 209 height 15
type input "endorse"
click at [321, 302] on div "Endorsement" at bounding box center [383, 299] width 200 height 11
type textarea "x"
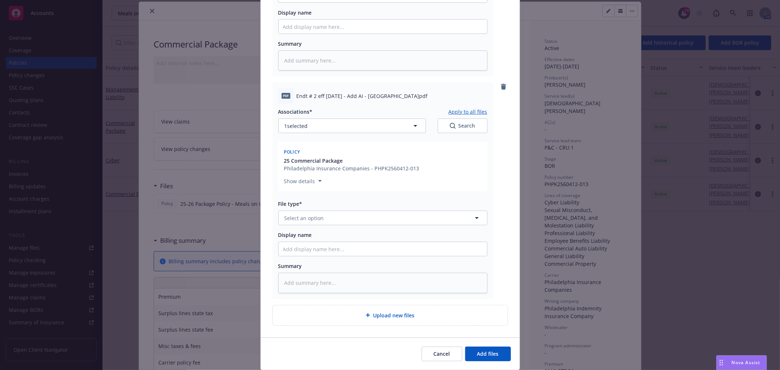
scroll to position [894, 0]
click at [302, 217] on span "Select an option" at bounding box center [304, 218] width 39 height 8
type input "endorse"
click at [313, 238] on span "Endorsement" at bounding box center [303, 238] width 34 height 8
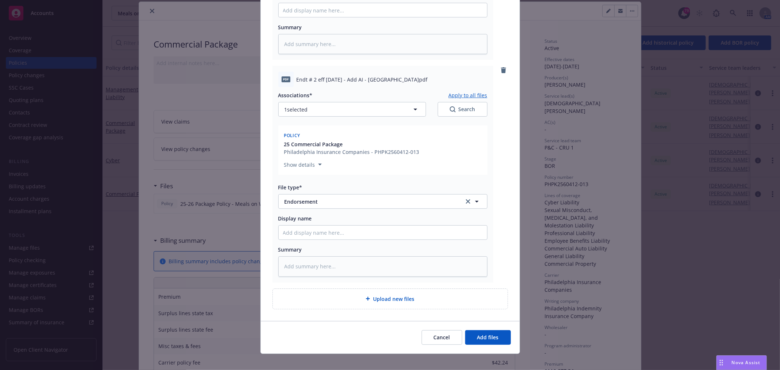
scroll to position [916, 0]
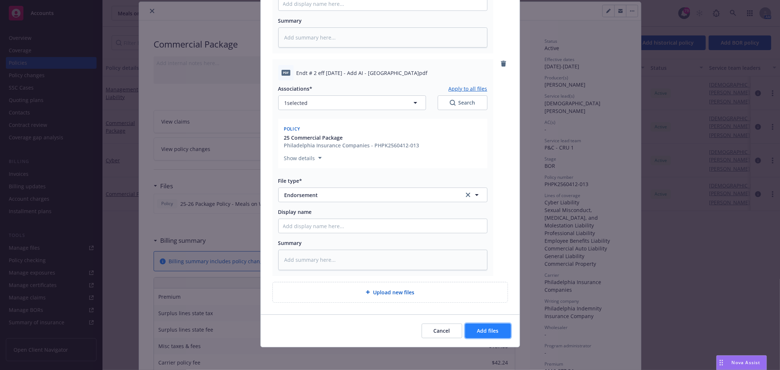
click at [481, 325] on button "Add files" at bounding box center [488, 331] width 46 height 15
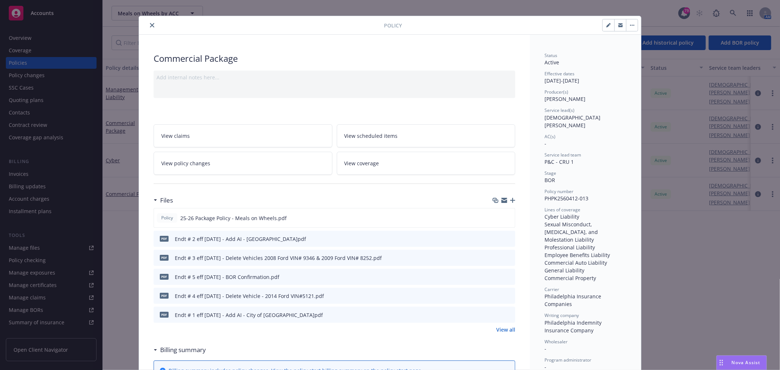
scroll to position [0, 0]
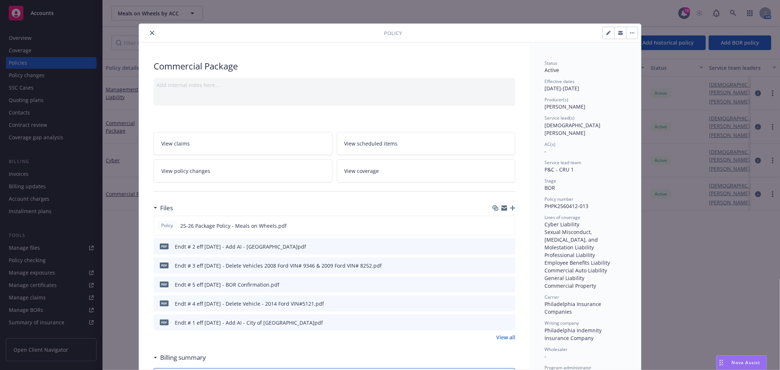
click at [502, 207] on icon "button" at bounding box center [504, 207] width 6 height 3
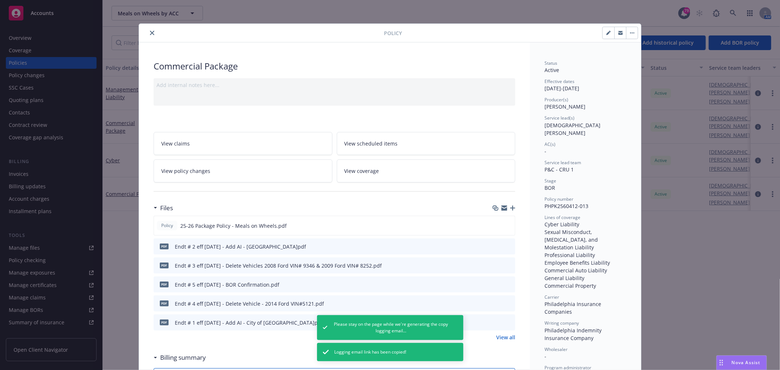
click at [243, 83] on div "Add internal notes here..." at bounding box center [335, 85] width 356 height 8
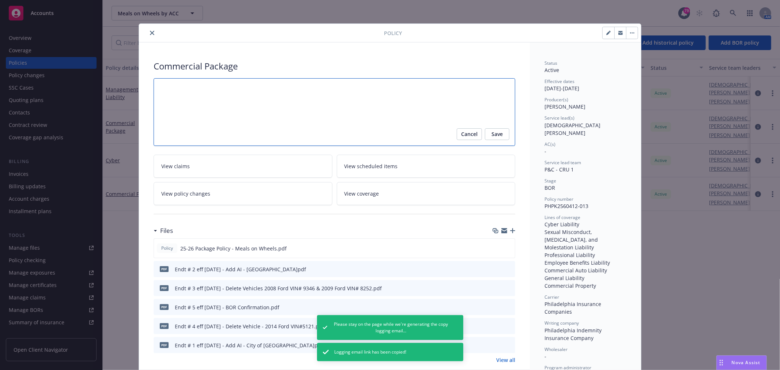
click at [238, 89] on textarea at bounding box center [335, 112] width 362 height 68
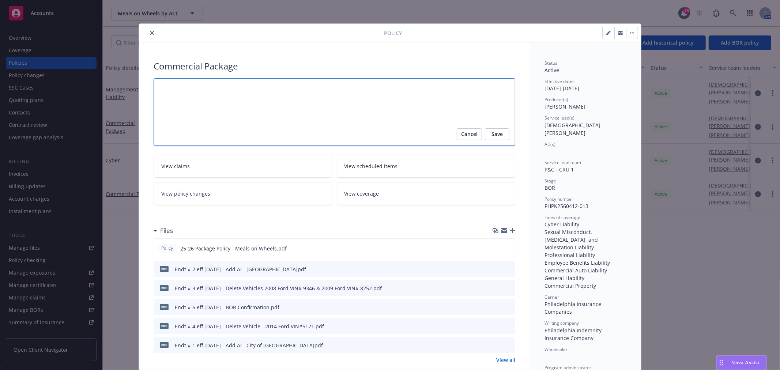
paste textarea "support+297d9796-2034-4e0d-a378-010c1feef824@newfront.com"
type textarea "x"
type textarea "support+297d9796-2034-4e0d-a378-010c1feef824@newfront.com"
type textarea "x"
type textarea "Re"
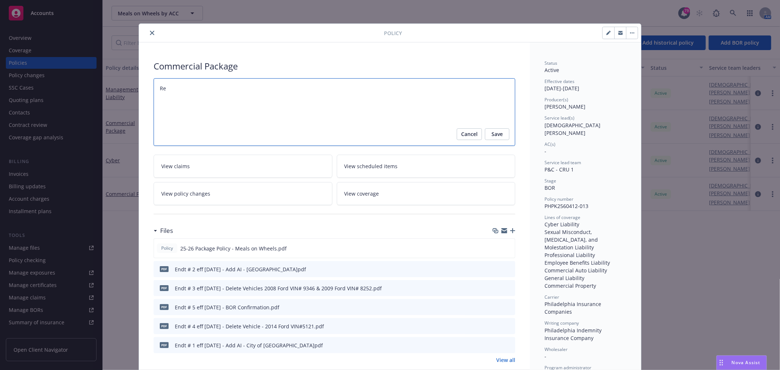
type textarea "x"
type textarea "Req"
type textarea "x"
type textarea "Requ"
type textarea "x"
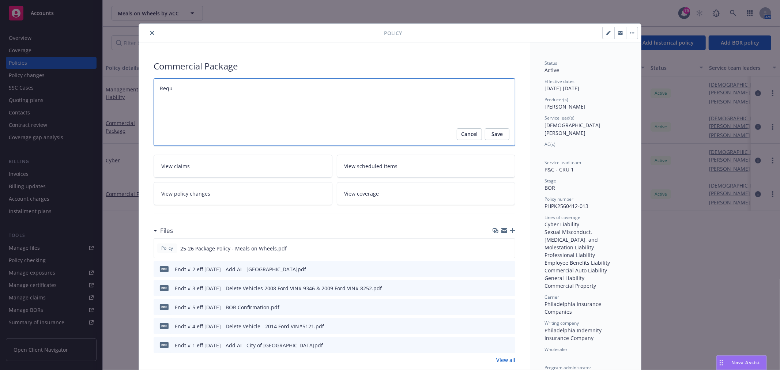
type textarea "Reque"
type textarea "x"
type textarea "Reques"
type textarea "x"
type textarea "Request"
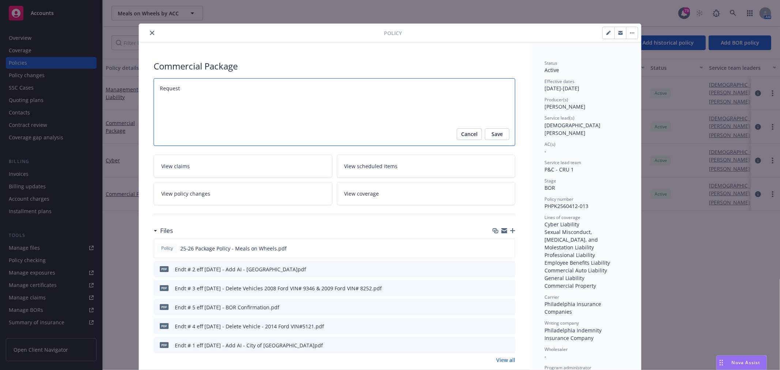
type textarea "x"
type textarea "Request"
type textarea "x"
type textarea "Request t"
type textarea "x"
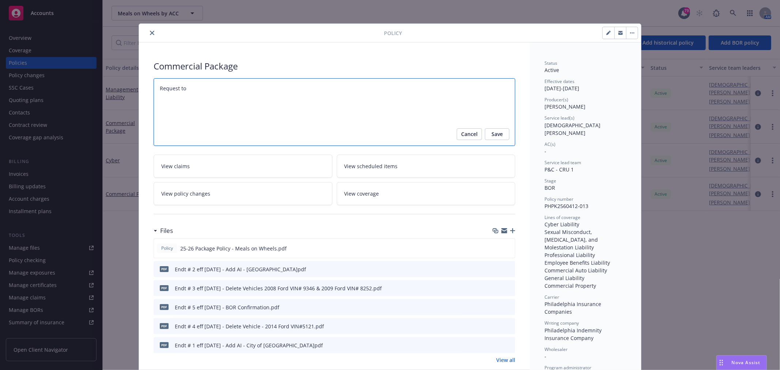
type textarea "Request to"
type textarea "x"
type textarea "Request to B"
type textarea "x"
type textarea "Request to BP"
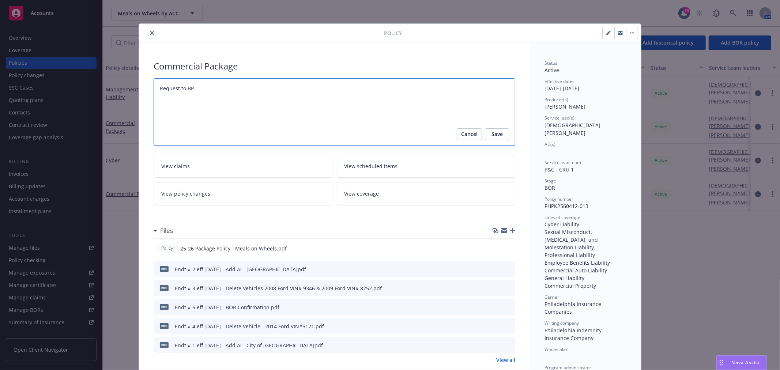
type textarea "x"
type textarea "Request to BPO"
type textarea "x"
type textarea "Request to BPO"
type textarea "x"
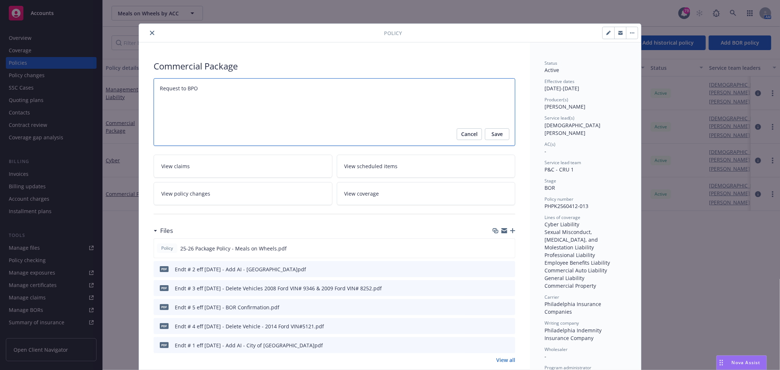
type textarea "Request to BPO t"
type textarea "x"
type textarea "Request to BPO to"
type textarea "x"
type textarea "Request to BPO to"
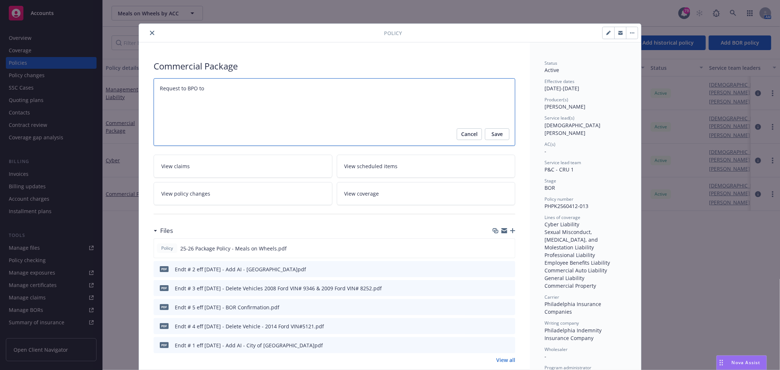
type textarea "x"
type textarea "Request to BPO to I"
type textarea "x"
type textarea "Request to BPO to In"
type textarea "x"
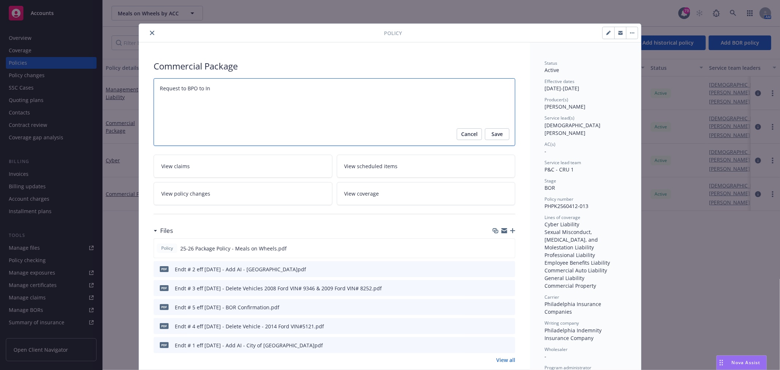
type textarea "Request to BPO to Ing"
type textarea "x"
type textarea "Request to BPO to Inge"
type textarea "x"
type textarea "Request to BPO to Inges"
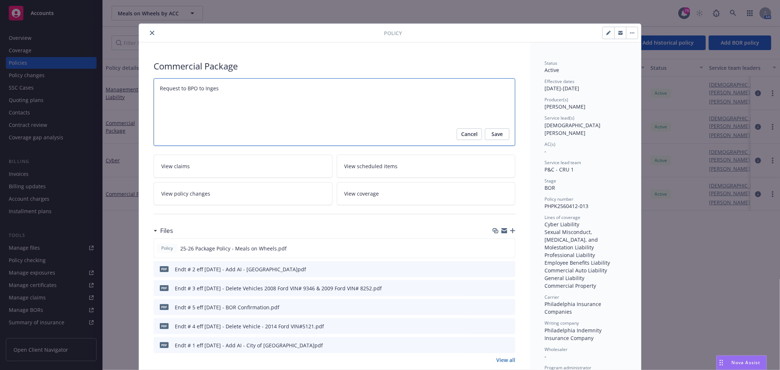
type textarea "x"
type textarea "Request to BPO to Ingest"
type textarea "x"
type textarea "Request to BPO to Ingest"
type textarea "x"
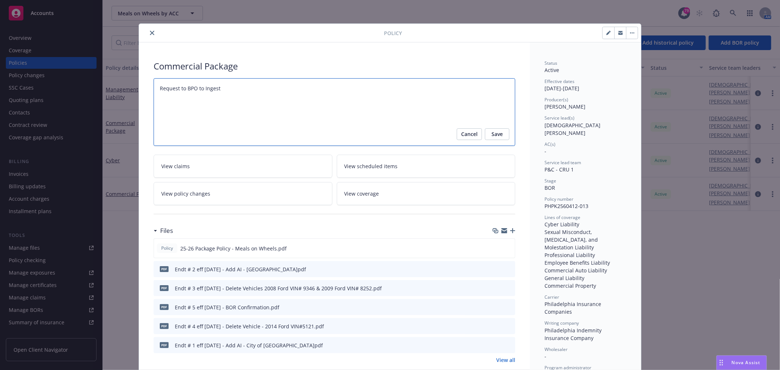
type textarea "Request to BPO to Ingest p"
type textarea "x"
type textarea "Request to BPO to Ingest po"
type textarea "x"
type textarea "Request to BPO to Ingest pol"
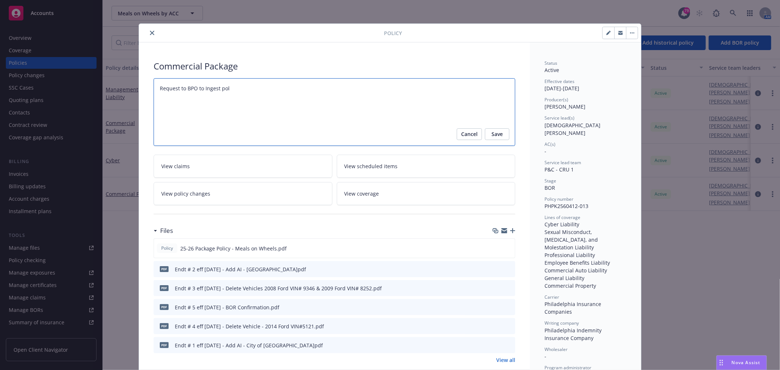
type textarea "x"
type textarea "Request to BPO to Ingest poli"
type textarea "x"
type textarea "Request to BPO to Ingest polic"
type textarea "x"
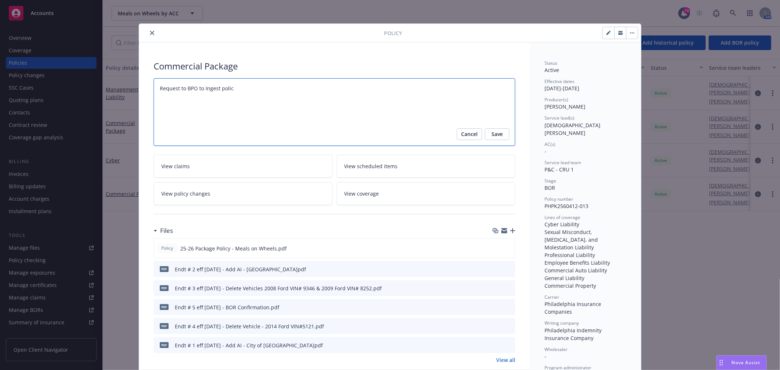
type textarea "Request to BPO to Ingest policy"
type textarea "x"
type textarea "Request to BPO to Ingest policy"
type textarea "x"
type textarea "Request to BPO to Ingest policy s"
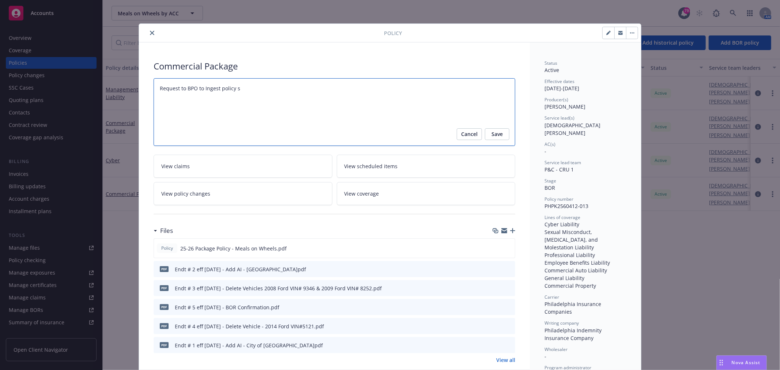
type textarea "x"
type textarea "Request to BPO to Ingest policy se"
type textarea "x"
type textarea "Request to BPO to Ingest policy sen"
type textarea "x"
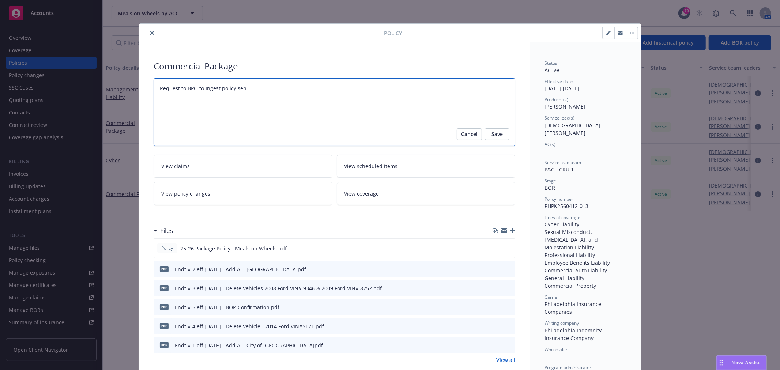
type textarea "Request to BPO to Ingest policy sent"
type textarea "x"
type textarea "Request to BPO to Ingest policy sent"
type textarea "x"
type textarea "Request to BPO to Ingest policy sent 9"
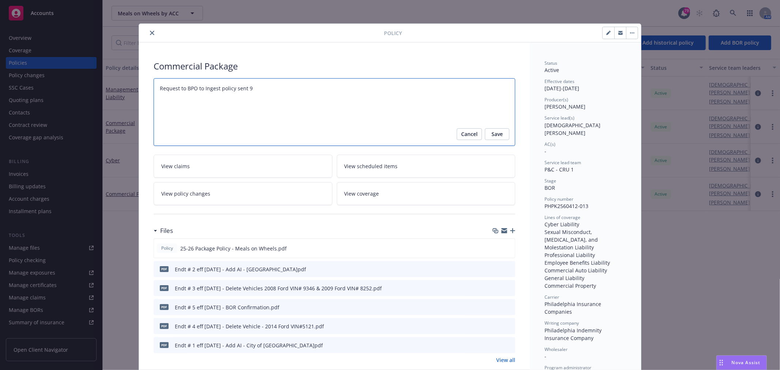
type textarea "x"
type textarea "Request to BPO to Ingest policy sent 9."
type textarea "x"
type textarea "Request to BPO to Ingest policy sent 9.1"
type textarea "x"
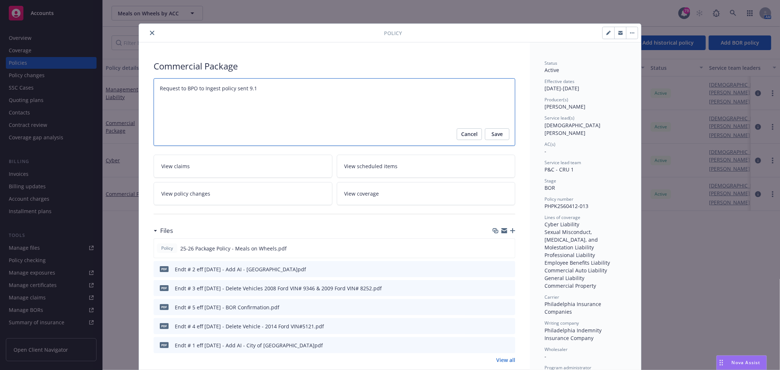
type textarea "Request to BPO to Ingest policy sent 9.11"
type textarea "x"
type textarea "Request to BPO to Ingest policy sent 9.11."
type textarea "x"
type textarea "Request to BPO to Ingest policy sent 9.11.2"
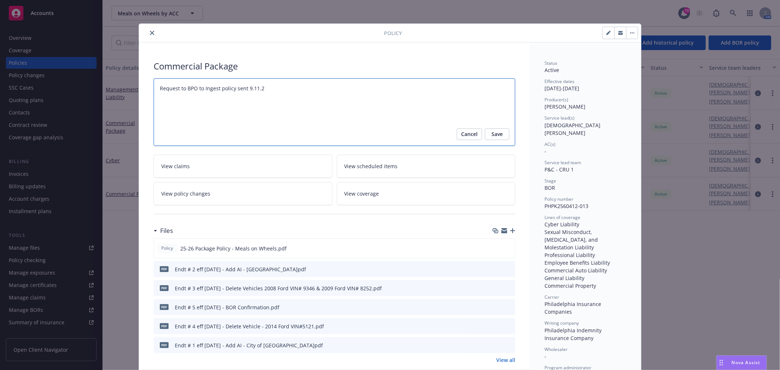
type textarea "x"
type textarea "Request to BPO to Ingest policy sent 9.11.25"
click at [500, 131] on button "Save" at bounding box center [497, 134] width 25 height 12
type textarea "x"
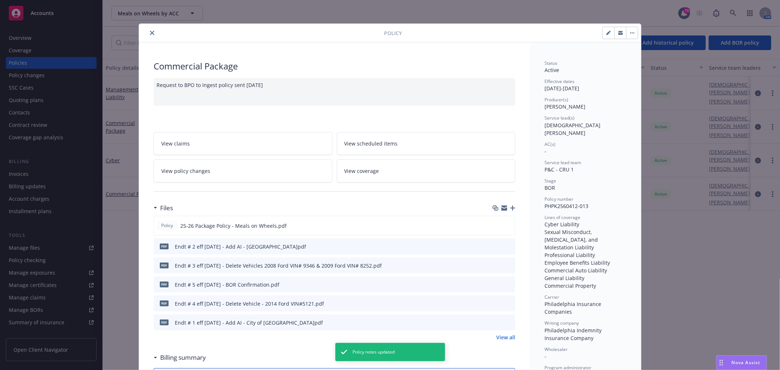
click at [150, 35] on button "close" at bounding box center [152, 33] width 9 height 9
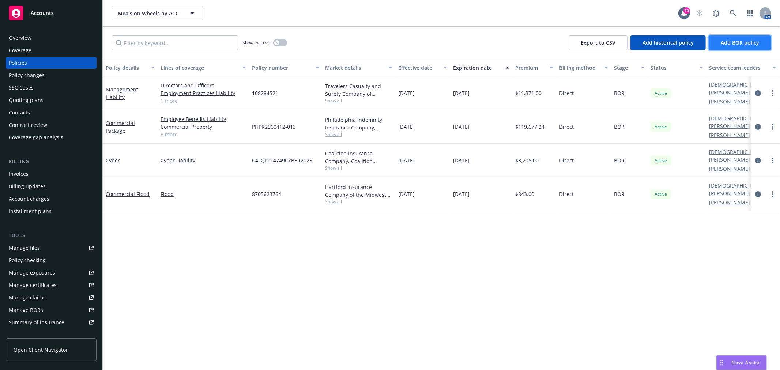
click at [759, 46] on button "Add BOR policy" at bounding box center [740, 42] width 63 height 15
select select "other"
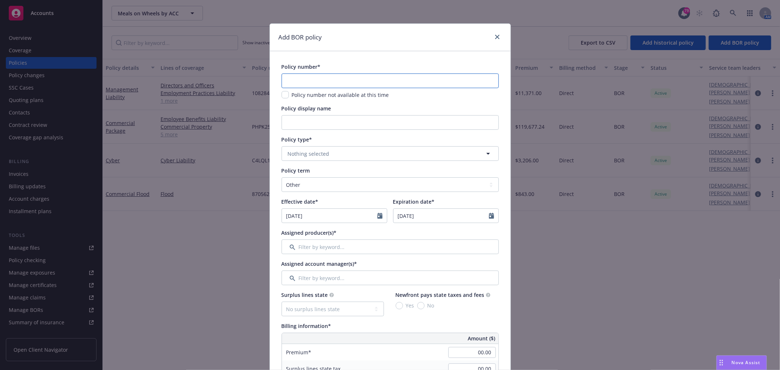
click at [349, 80] on input "text" at bounding box center [390, 81] width 217 height 15
click at [316, 80] on input "text" at bounding box center [390, 81] width 217 height 15
paste input "PHUB866175-013"
type input "PHUB866175-013"
click at [321, 122] on input "Policy display name" at bounding box center [390, 122] width 217 height 15
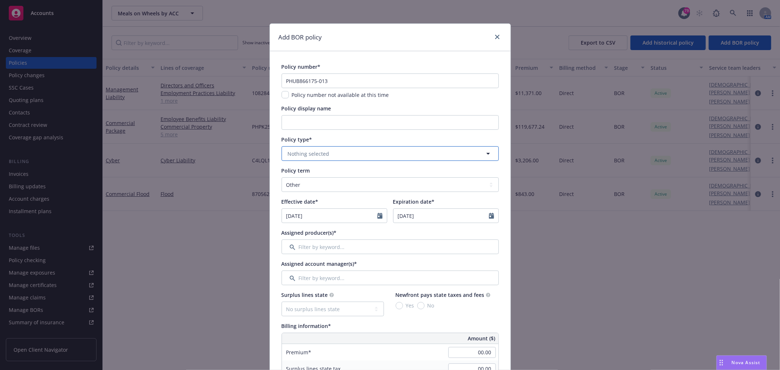
click at [316, 151] on span "Nothing selected" at bounding box center [309, 154] width 42 height 8
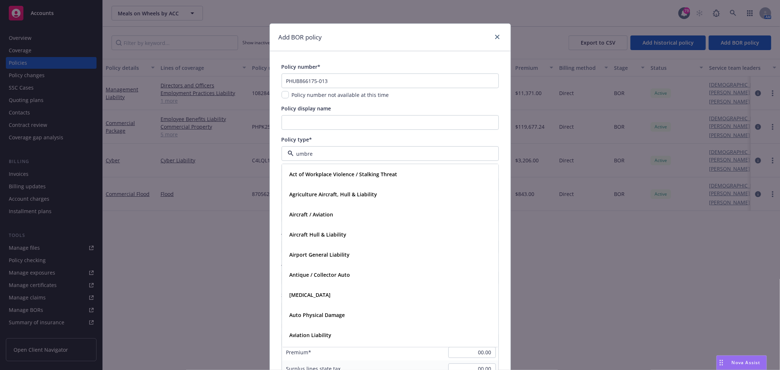
type input "umbrel"
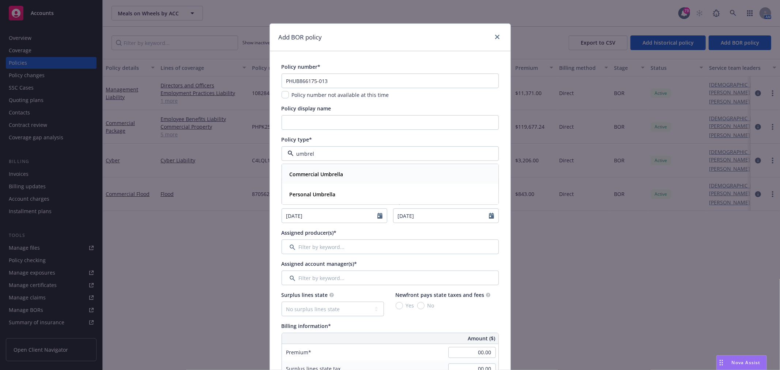
click at [310, 176] on strong "Commercial Umbrella" at bounding box center [317, 174] width 54 height 7
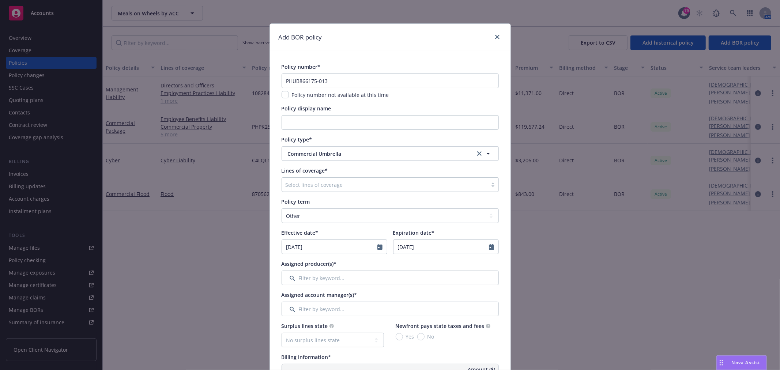
click at [309, 184] on div at bounding box center [385, 184] width 198 height 9
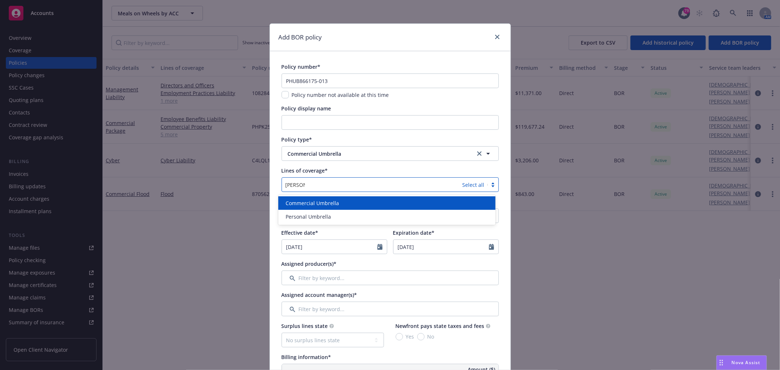
type input "umbrella"
click at [308, 198] on div "Commercial Umbrella" at bounding box center [386, 203] width 217 height 14
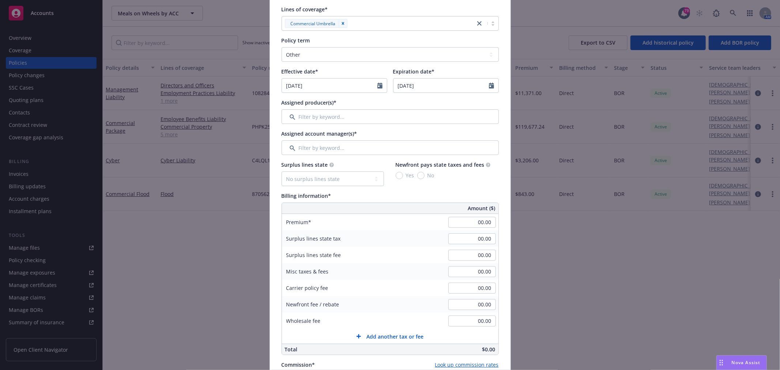
scroll to position [162, 0]
click at [316, 50] on select "Select policy term 12 Month 6 Month 4 Month 3 Month 2 Month 1 Month 36 Month (3…" at bounding box center [390, 53] width 217 height 15
click at [377, 85] on icon "Calendar" at bounding box center [379, 85] width 5 height 6
click at [311, 103] on select "January February March April May June July August September October November De…" at bounding box center [313, 102] width 37 height 8
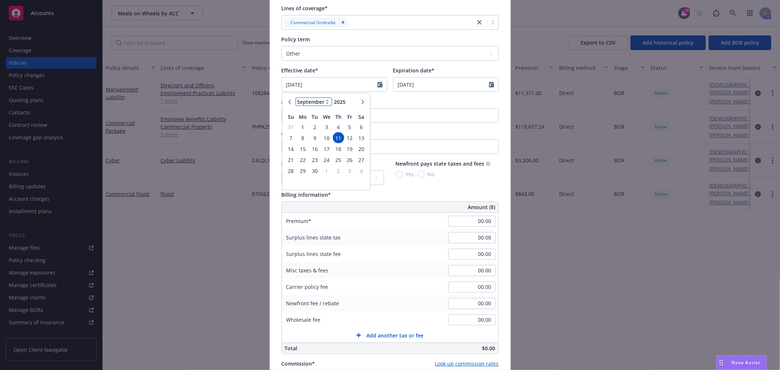
select select "6"
click at [295, 98] on select "January February March April May June July August September October November De…" at bounding box center [313, 102] width 37 height 8
click at [286, 127] on span "1" at bounding box center [291, 127] width 10 height 9
type input "06/01/2025"
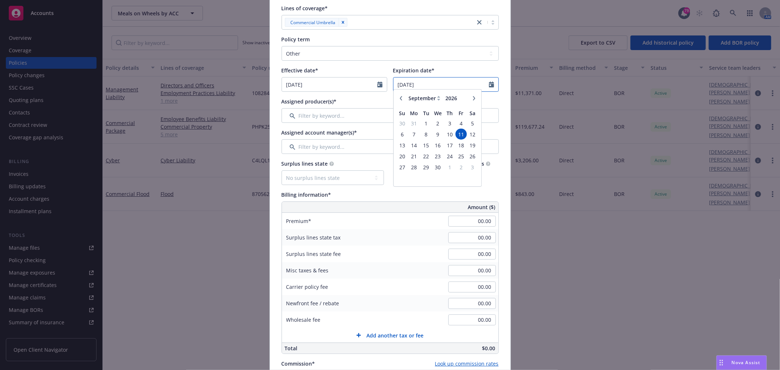
click at [435, 83] on input "09/11/2026" at bounding box center [441, 85] width 95 height 14
click at [428, 103] on select "January February March April May June July August September October November De…" at bounding box center [425, 102] width 37 height 8
select select "7"
click at [407, 98] on select "January February March April May June July August September October November De…" at bounding box center [425, 102] width 37 height 8
click at [436, 127] on span "1" at bounding box center [438, 127] width 11 height 9
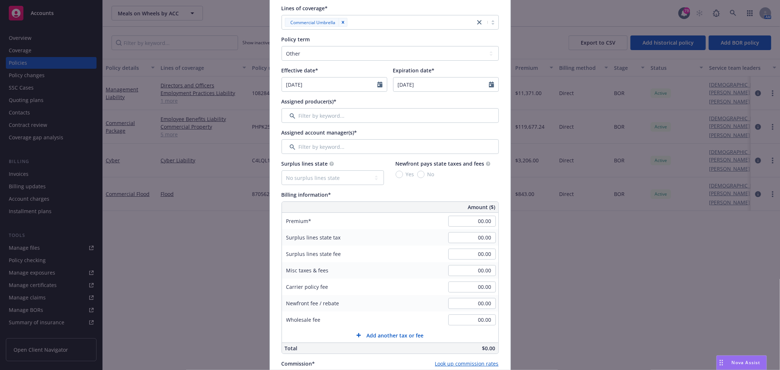
type input "07/01/2026"
click at [352, 113] on input "Filter by keyword..." at bounding box center [390, 115] width 217 height 15
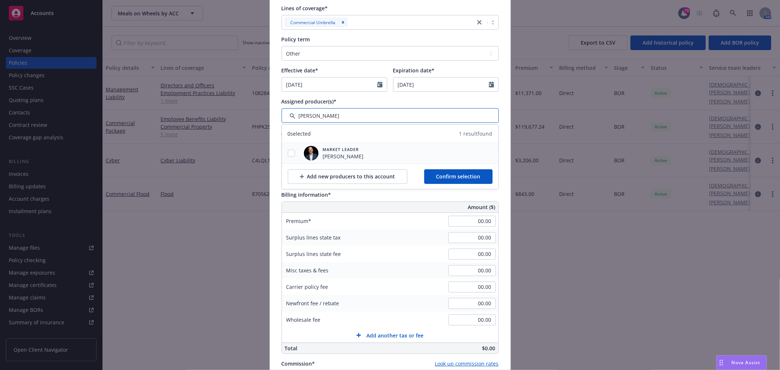
type input "john"
click at [289, 154] on input "checkbox" at bounding box center [291, 153] width 7 height 7
checkbox input "true"
click at [459, 176] on span "Confirm selection" at bounding box center [458, 176] width 44 height 7
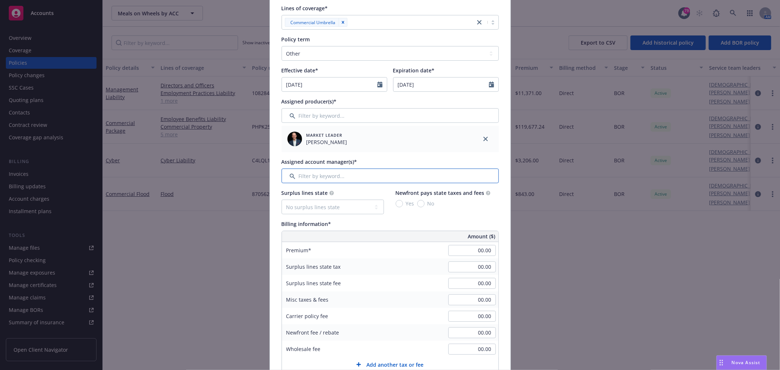
click at [327, 172] on input "Filter by keyword..." at bounding box center [390, 176] width 217 height 15
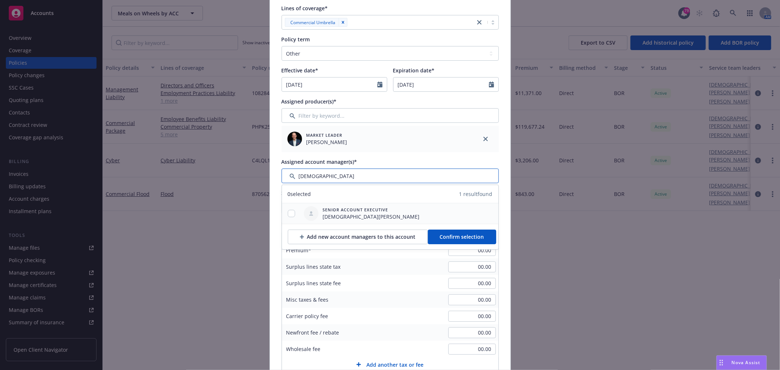
type input "gay"
click at [289, 210] on input "checkbox" at bounding box center [291, 213] width 7 height 7
checkbox input "true"
drag, startPoint x: 443, startPoint y: 235, endPoint x: 449, endPoint y: 236, distance: 5.9
click at [443, 236] on span "Confirm selection" at bounding box center [462, 236] width 44 height 7
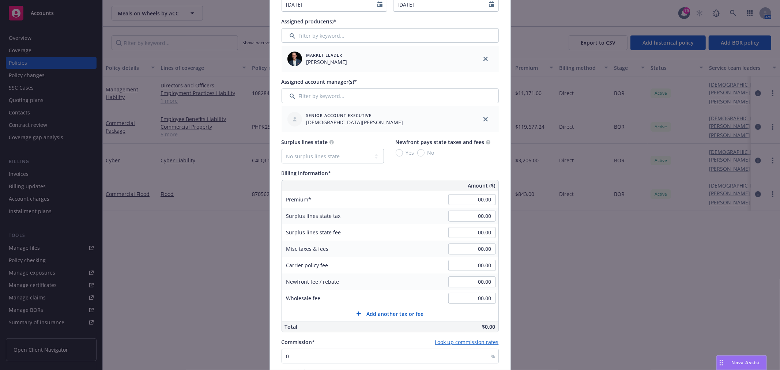
scroll to position [366, 0]
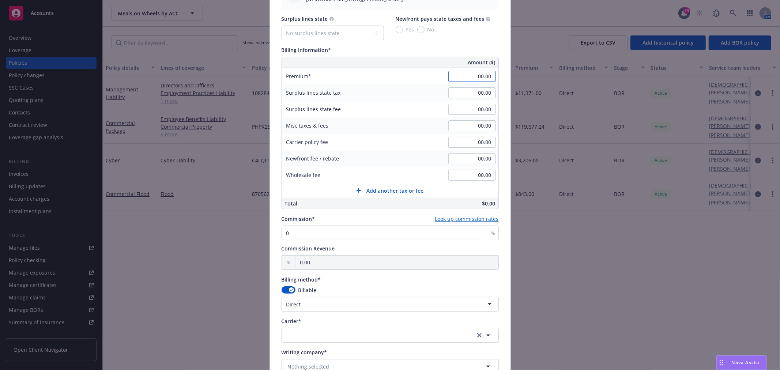
click at [485, 79] on input "00.00" at bounding box center [472, 76] width 48 height 11
type input "22,206.00"
click at [362, 233] on input "0" at bounding box center [390, 233] width 217 height 15
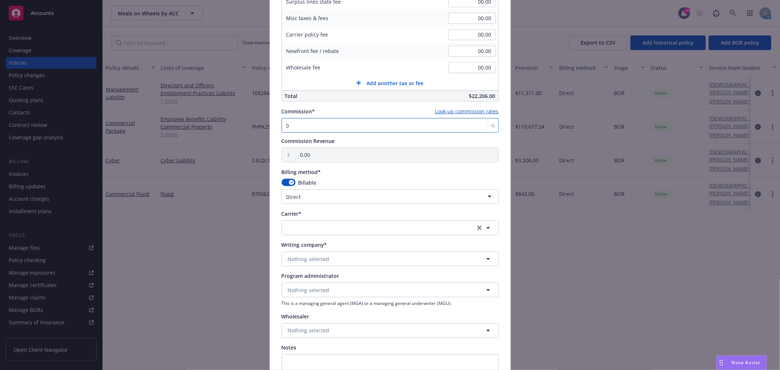
scroll to position [406, 0]
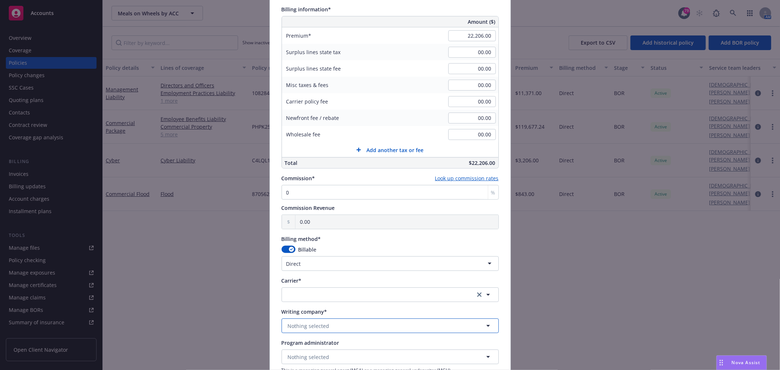
click at [338, 326] on button "Nothing selected" at bounding box center [390, 326] width 217 height 15
type input "philadel"
click at [340, 295] on strong "Philadelphia Indemnity Insurance Company" at bounding box center [344, 297] width 109 height 7
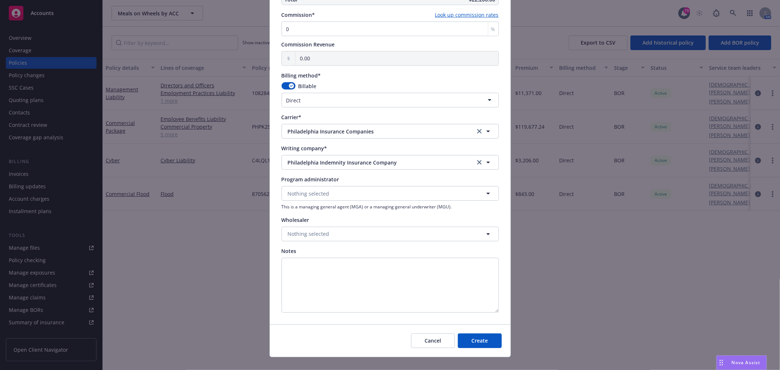
scroll to position [580, 0]
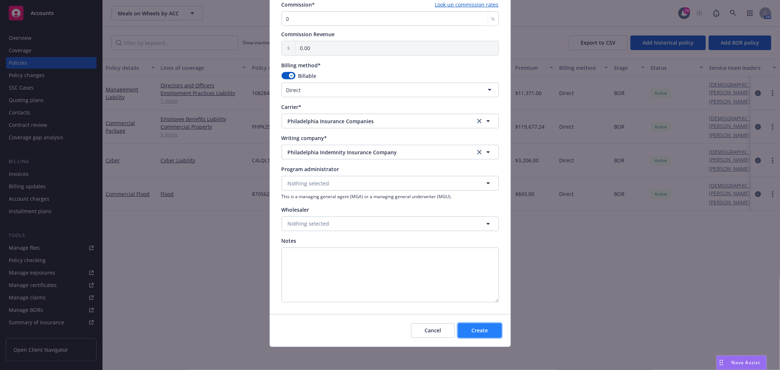
click at [475, 330] on span "Create" at bounding box center [479, 330] width 16 height 7
type input "09/11/2025"
type input "09/11/2026"
type input "00.00"
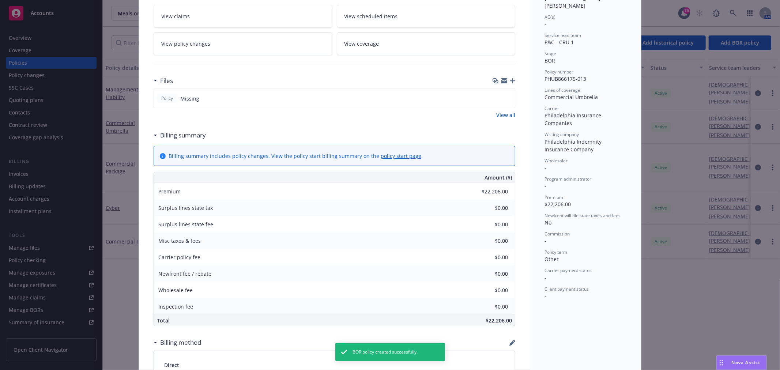
scroll to position [122, 0]
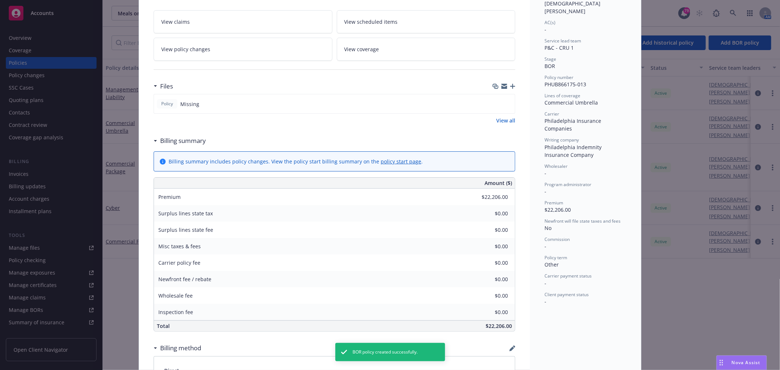
click at [510, 87] on icon "button" at bounding box center [512, 86] width 5 height 5
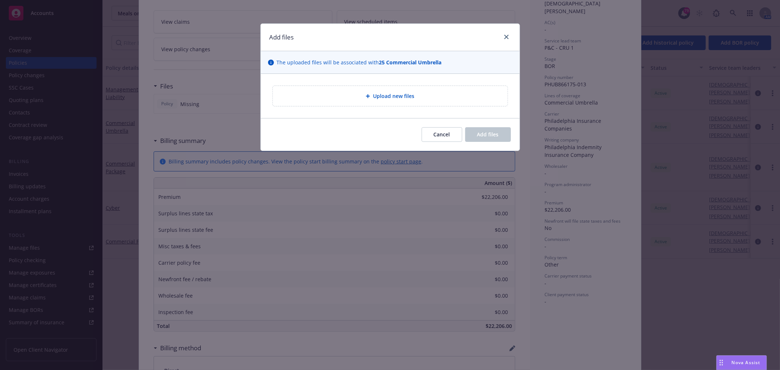
type textarea "x"
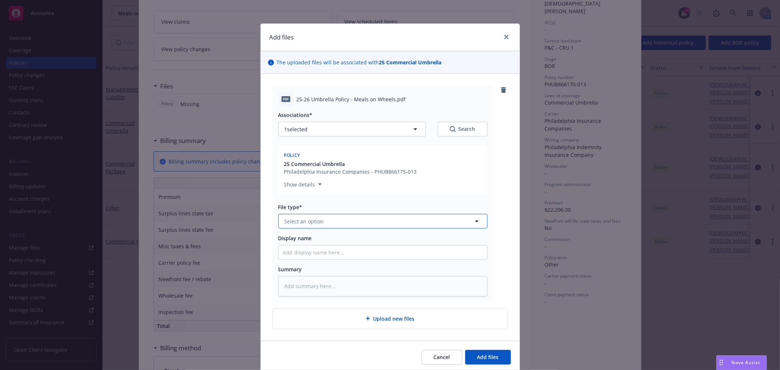
click at [354, 214] on button "Select an option" at bounding box center [382, 221] width 209 height 15
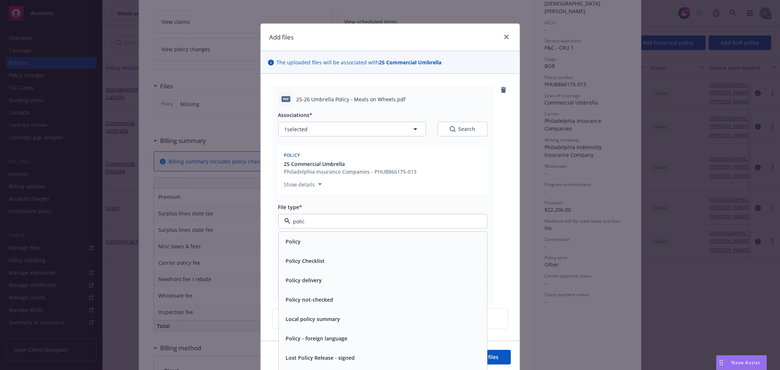
type input "policy"
click at [337, 238] on div "Policy" at bounding box center [383, 241] width 200 height 11
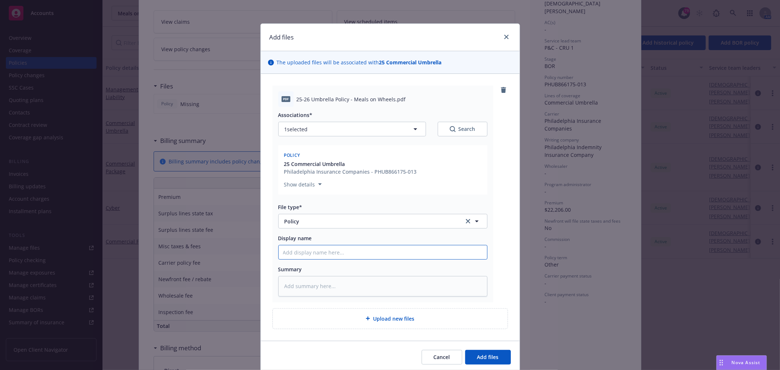
click at [327, 257] on input "Display name" at bounding box center [383, 252] width 208 height 14
click at [502, 357] on button "Add files" at bounding box center [488, 357] width 46 height 15
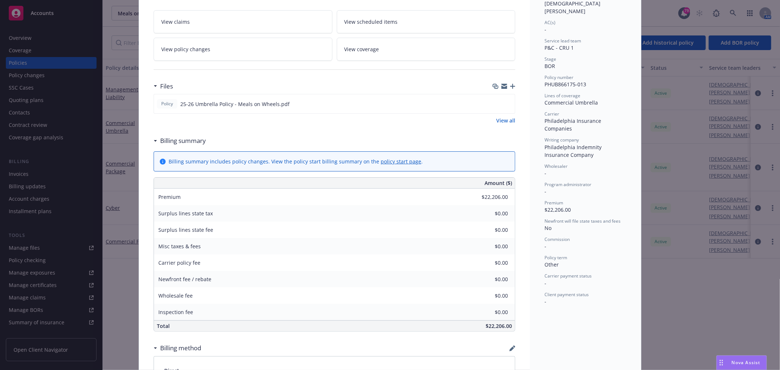
click at [510, 83] on div at bounding box center [504, 86] width 23 height 6
click at [510, 88] on icon "button" at bounding box center [512, 86] width 5 height 5
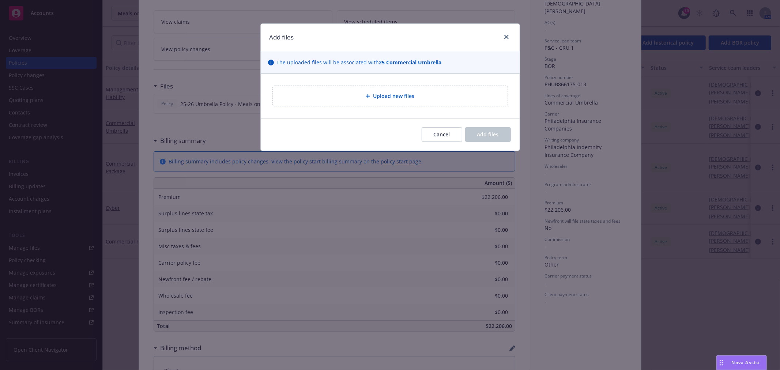
click at [422, 89] on div "Upload new files" at bounding box center [390, 96] width 235 height 20
type textarea "x"
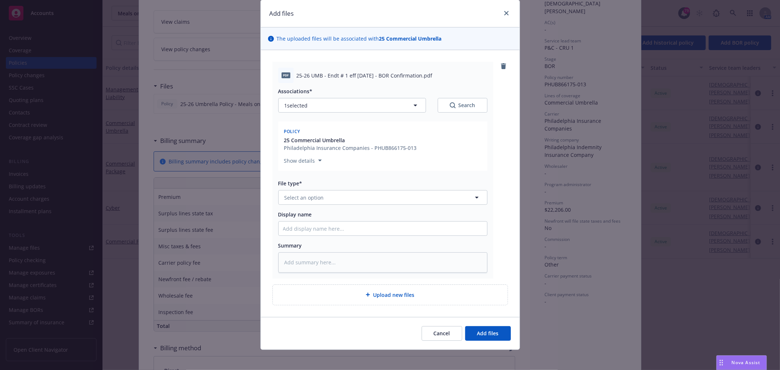
scroll to position [27, 0]
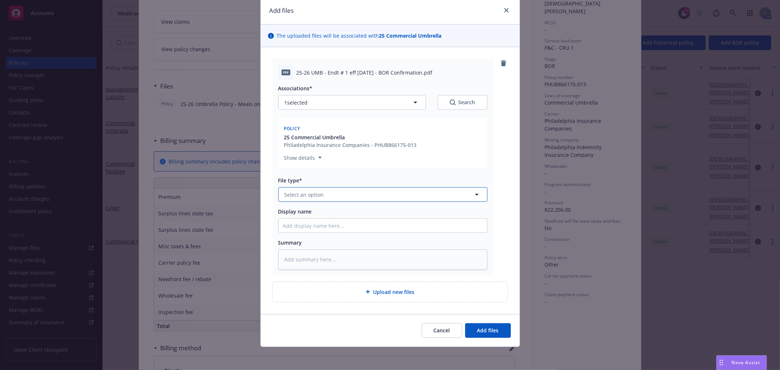
click at [409, 196] on button "Select an option" at bounding box center [382, 194] width 209 height 15
type input "endors"
click at [396, 206] on div "Endorsement" at bounding box center [383, 214] width 208 height 19
click at [484, 330] on span "Add files" at bounding box center [488, 330] width 22 height 7
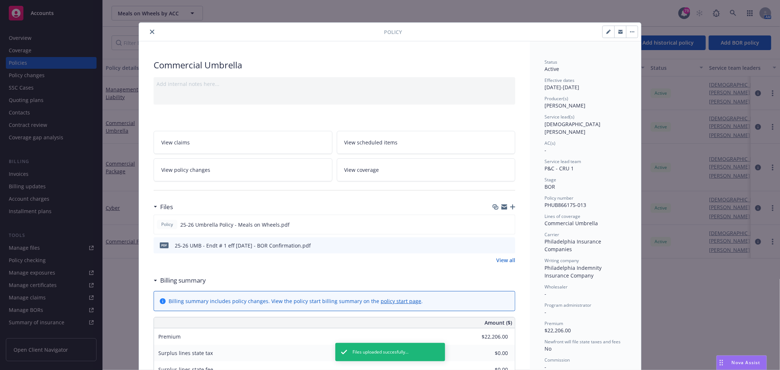
scroll to position [0, 0]
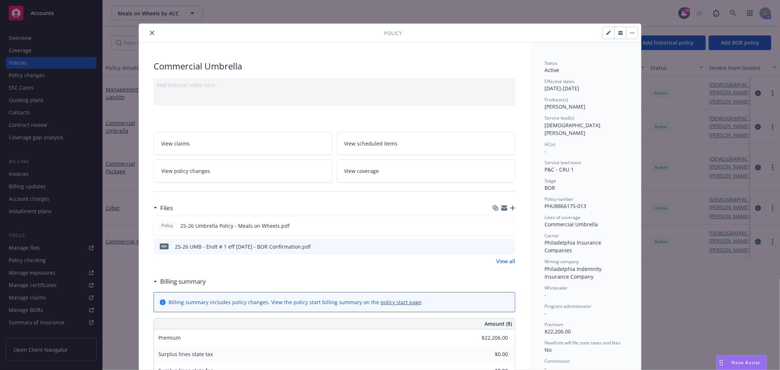
click at [501, 207] on icon "button" at bounding box center [504, 207] width 6 height 3
click at [238, 85] on div "Add internal notes here..." at bounding box center [335, 85] width 356 height 8
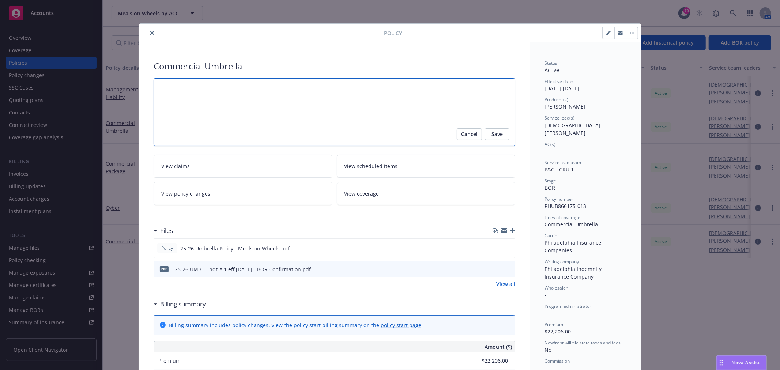
click at [236, 85] on textarea at bounding box center [335, 112] width 362 height 68
paste textarea "support+1797fab9-0b2c-4e0a-8180-ba3192d0e275@newfront.com"
type textarea "x"
type textarea "support+1797fab9-0b2c-4e0a-8180-ba3192d0e275@newfront.com"
drag, startPoint x: 340, startPoint y: 97, endPoint x: 140, endPoint y: 97, distance: 200.0
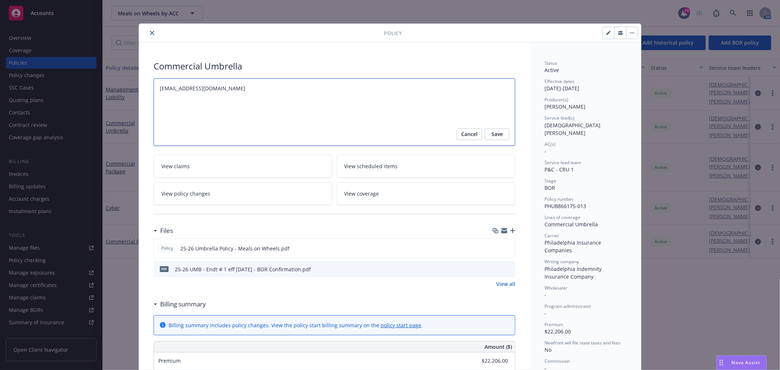
click at [140, 97] on div "Commercial Umbrella support+1797fab9-0b2c-4e0a-8180-ba3192d0e275@newfront.com C…" at bounding box center [334, 337] width 391 height 590
type textarea "x"
type textarea "P"
type textarea "x"
type textarea "Po"
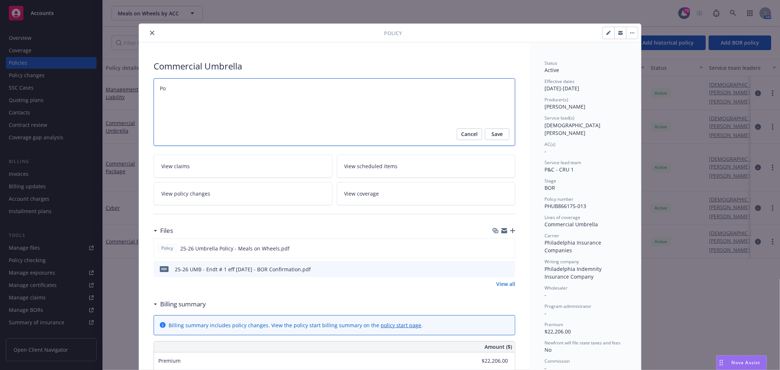
type textarea "x"
type textarea "Pol"
type textarea "x"
type textarea "Polic"
type textarea "x"
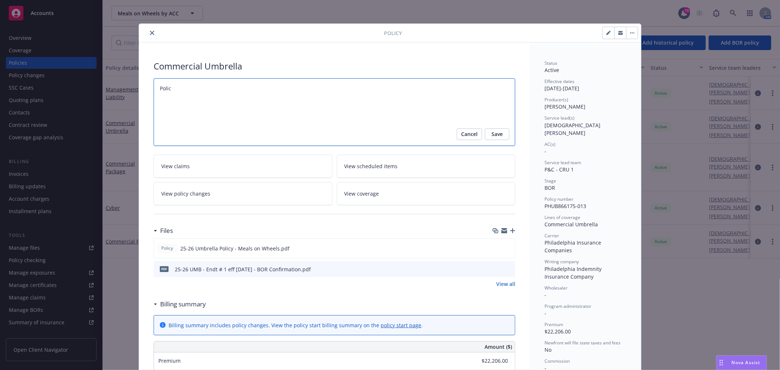
type textarea "Policy"
type textarea "x"
type textarea "Policy"
type textarea "x"
type textarea "Policy s"
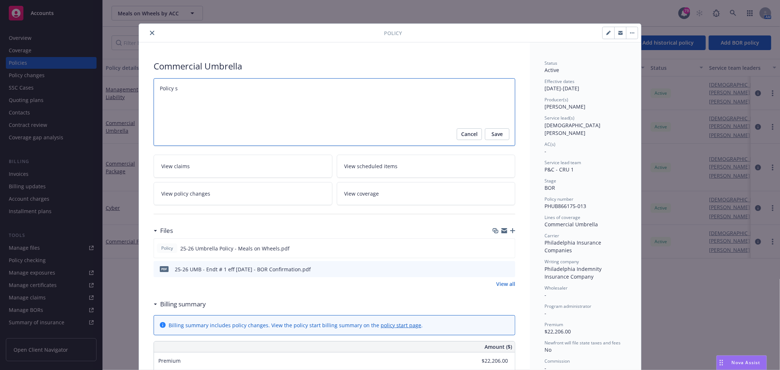
type textarea "x"
type textarea "Policy se"
type textarea "x"
type textarea "Policy sen"
type textarea "x"
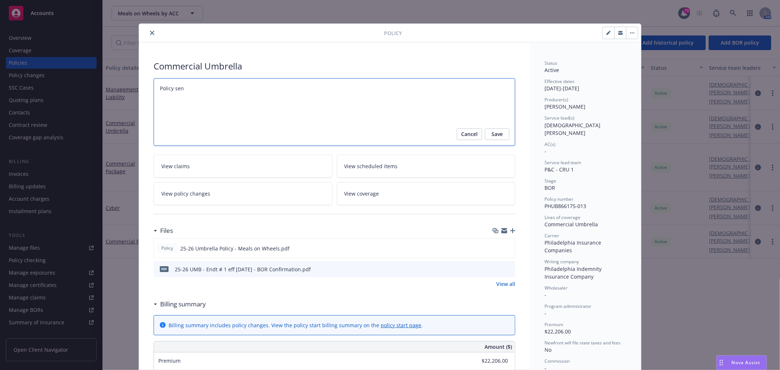
type textarea "Policy sent"
type textarea "x"
type textarea "Policy sent"
type textarea "x"
type textarea "Policy sent f"
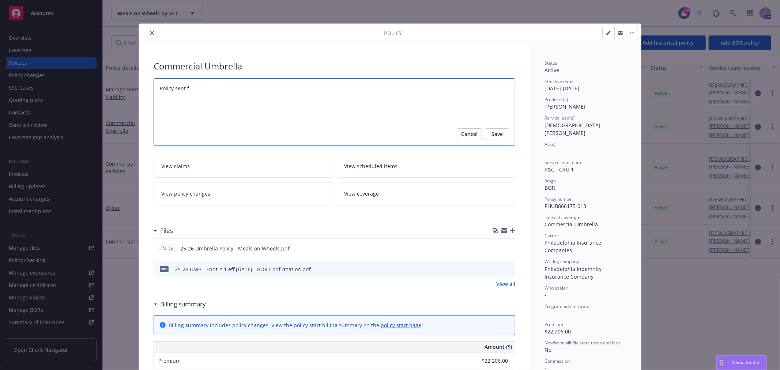
type textarea "x"
type textarea "Policy sent fo"
type textarea "x"
type textarea "Policy sent for"
type textarea "x"
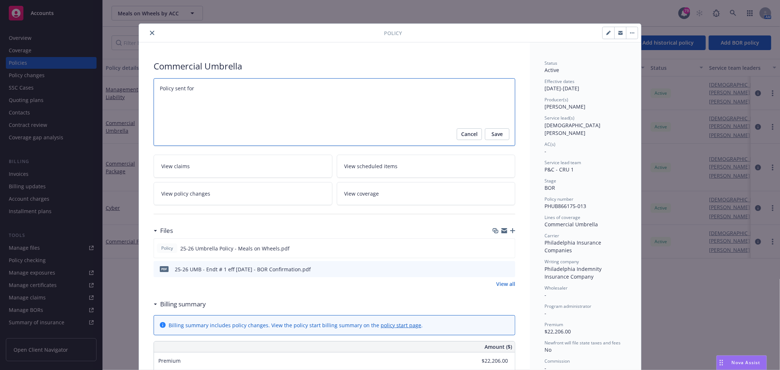
type textarea "Policy sent for"
click at [506, 134] on button "Save" at bounding box center [497, 134] width 25 height 12
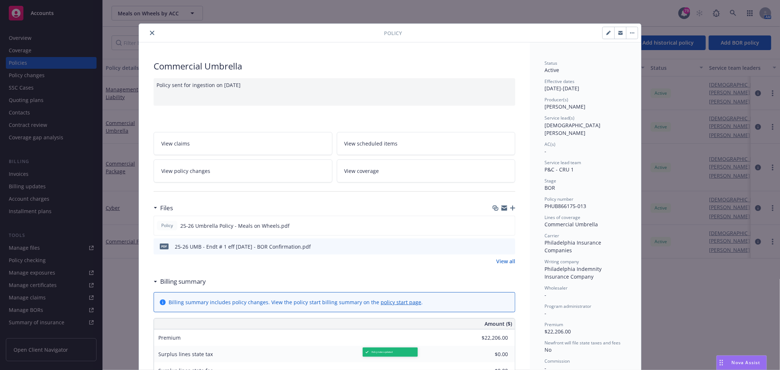
click at [151, 31] on button "close" at bounding box center [152, 33] width 9 height 9
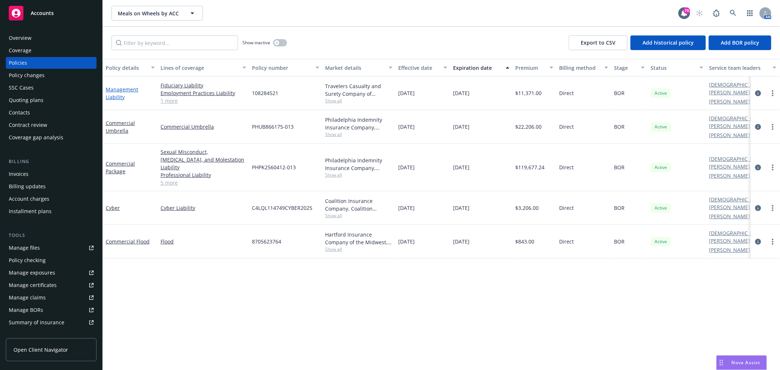
click at [120, 96] on link "Management Liability" at bounding box center [122, 93] width 33 height 15
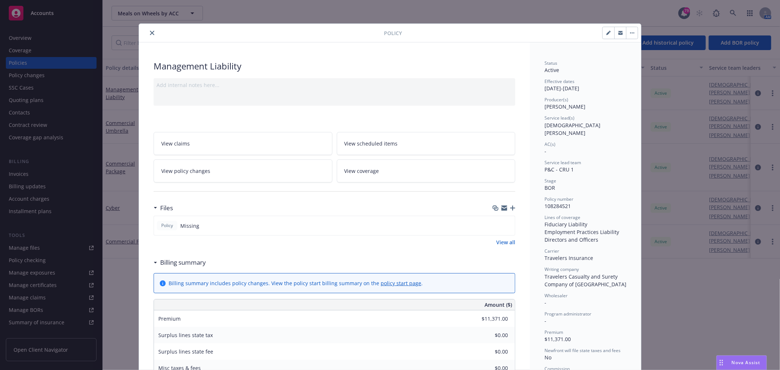
click at [180, 91] on div "Add internal notes here..." at bounding box center [335, 91] width 362 height 27
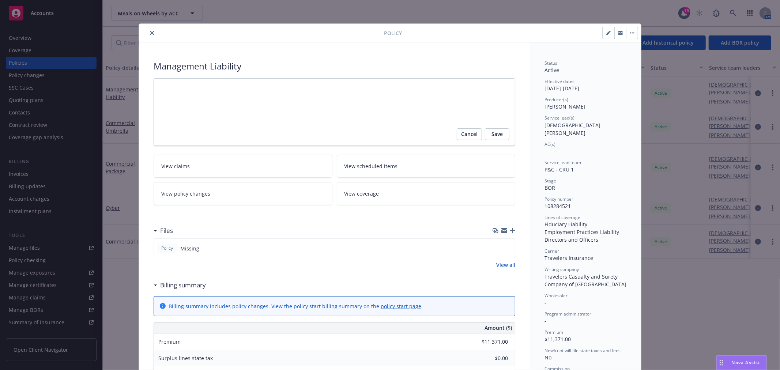
click at [510, 234] on div "Files" at bounding box center [335, 230] width 362 height 15
click at [510, 231] on icon "button" at bounding box center [512, 230] width 5 height 5
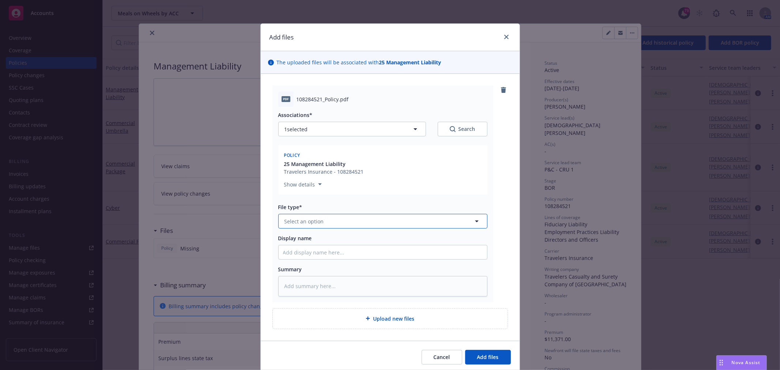
click at [320, 219] on button "Select an option" at bounding box center [382, 221] width 209 height 15
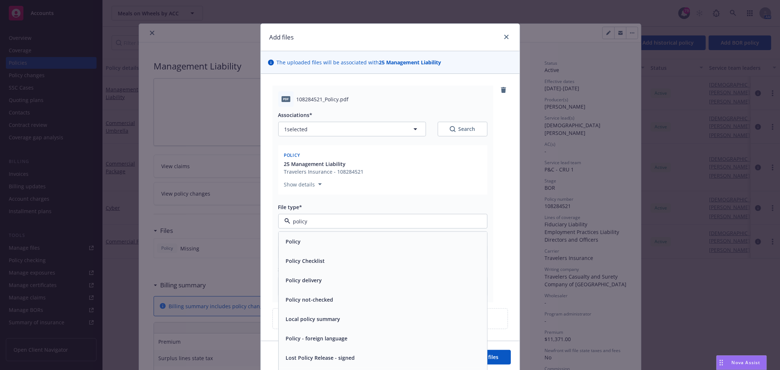
click at [302, 243] on div "Policy" at bounding box center [383, 241] width 200 height 11
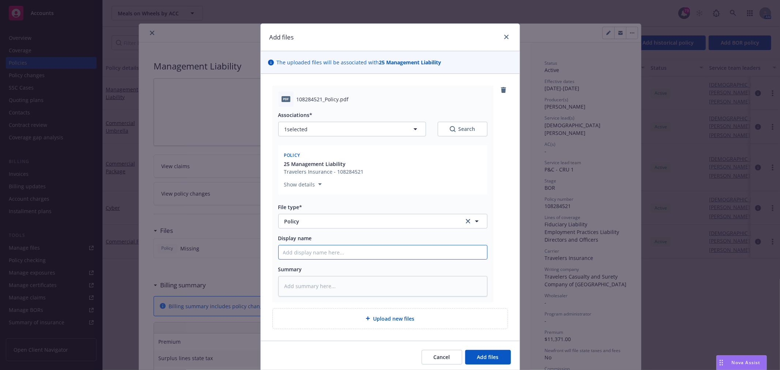
click at [312, 259] on input "Display name" at bounding box center [383, 252] width 208 height 14
click at [478, 355] on span "Add files" at bounding box center [488, 357] width 22 height 7
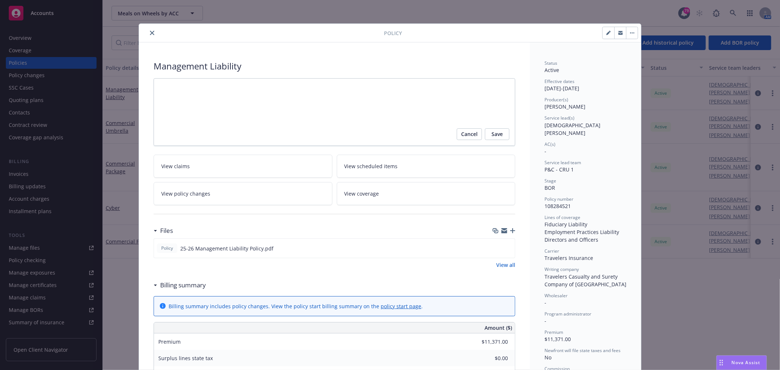
drag, startPoint x: 500, startPoint y: 232, endPoint x: 489, endPoint y: 232, distance: 10.6
click at [501, 232] on icon "button" at bounding box center [504, 231] width 6 height 3
click at [167, 84] on textarea at bounding box center [335, 112] width 362 height 68
click at [492, 134] on span "Save" at bounding box center [497, 134] width 11 height 12
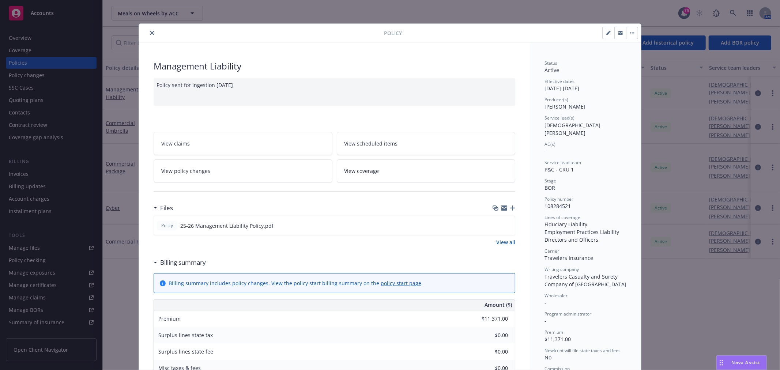
click at [510, 209] on icon "button" at bounding box center [512, 208] width 5 height 5
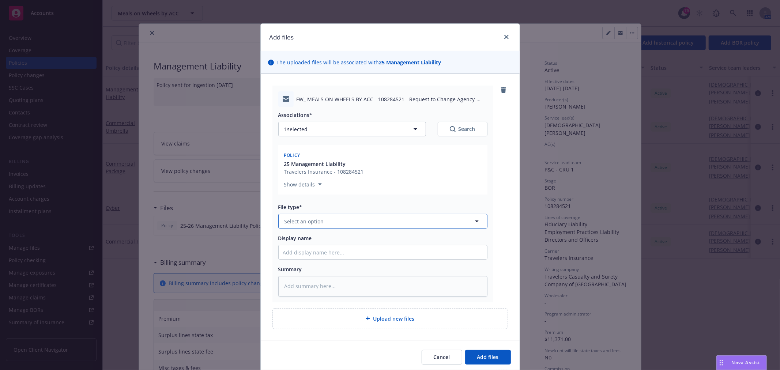
click at [337, 221] on button "Select an option" at bounding box center [382, 221] width 209 height 15
click at [340, 246] on div "BOR Confirmation" at bounding box center [383, 241] width 200 height 11
click at [335, 250] on input "Display name" at bounding box center [383, 252] width 208 height 14
click at [354, 251] on input "25-26 Management Liability - COR Confirmation" at bounding box center [383, 252] width 208 height 14
click at [421, 251] on input "25-26 Management Liability - BOR Confirmation" at bounding box center [383, 252] width 208 height 14
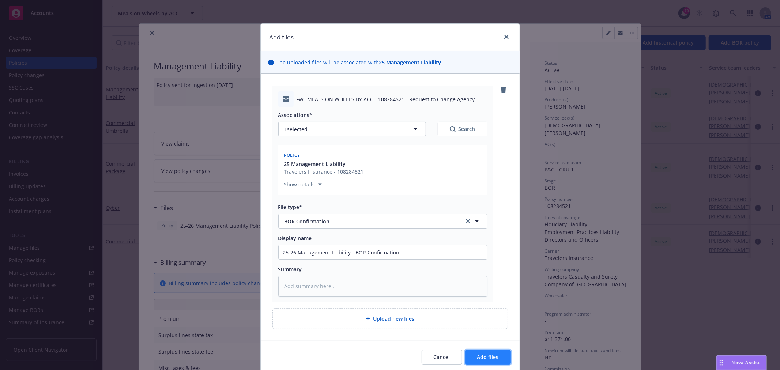
click at [482, 359] on span "Add files" at bounding box center [488, 357] width 22 height 7
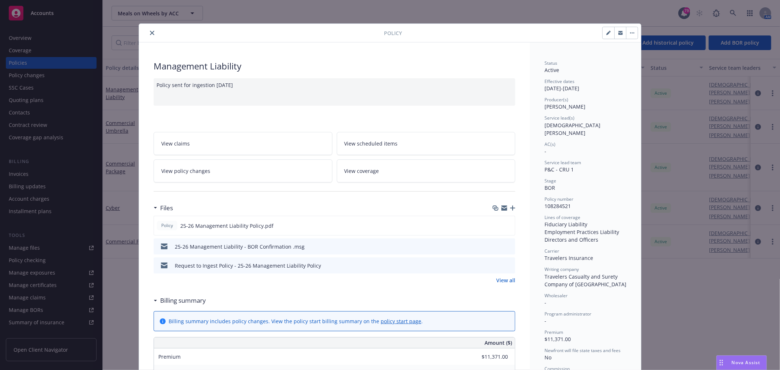
click at [511, 207] on icon "button" at bounding box center [512, 208] width 5 height 5
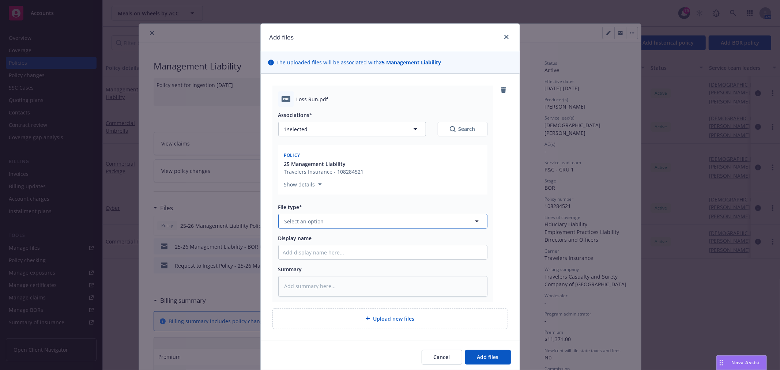
click at [331, 216] on button "Select an option" at bounding box center [382, 221] width 209 height 15
click at [313, 241] on div "Loss Runs" at bounding box center [383, 241] width 200 height 11
click at [304, 254] on input "Display name" at bounding box center [383, 252] width 208 height 14
click at [494, 353] on button "Add files" at bounding box center [488, 357] width 46 height 15
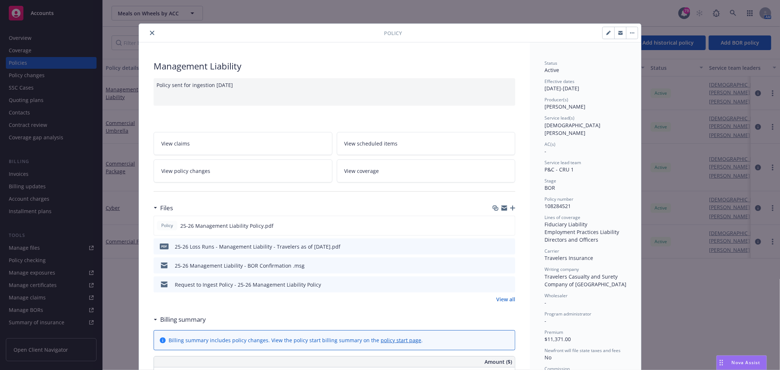
click at [606, 34] on icon "button" at bounding box center [608, 33] width 4 height 4
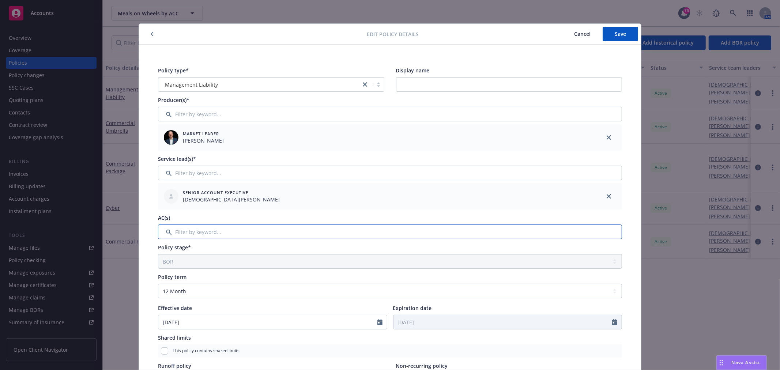
click at [200, 229] on input "Filter by keyword..." at bounding box center [390, 232] width 464 height 15
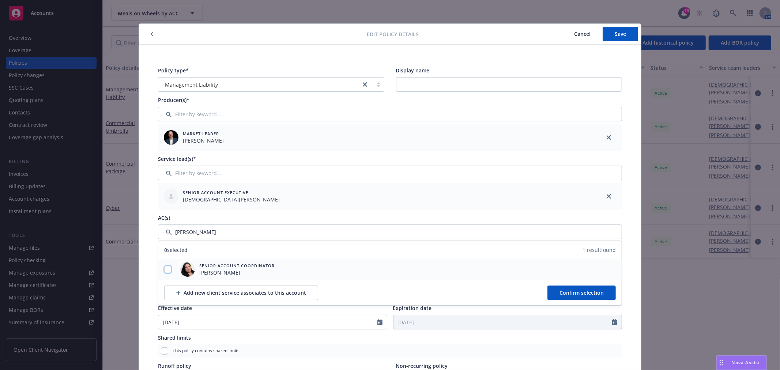
click at [166, 271] on input "checkbox" at bounding box center [167, 269] width 7 height 7
click at [563, 293] on span "Confirm selection" at bounding box center [582, 292] width 44 height 7
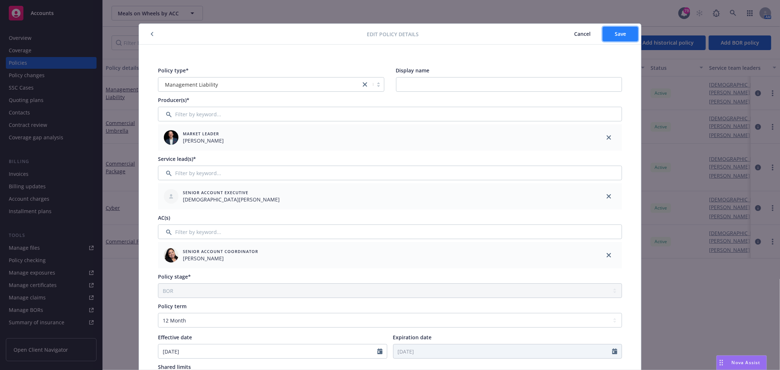
click at [618, 38] on button "Save" at bounding box center [620, 34] width 35 height 15
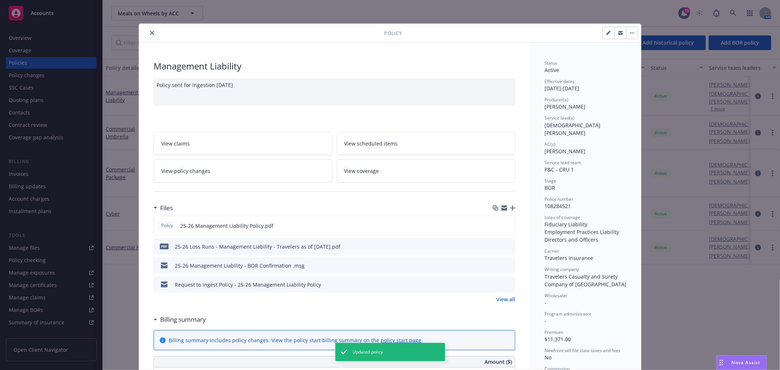
click at [150, 33] on icon "close" at bounding box center [152, 33] width 4 height 4
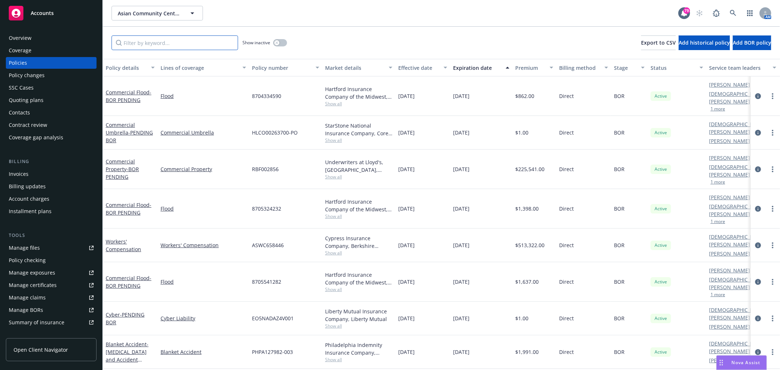
click at [167, 46] on input "Filter by keyword..." at bounding box center [175, 42] width 127 height 15
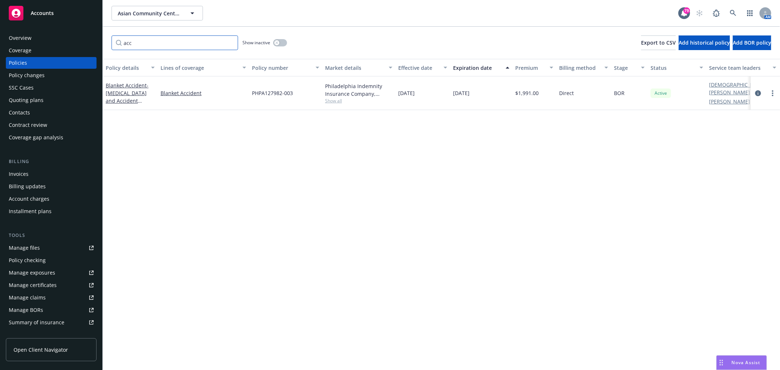
type input "acc"
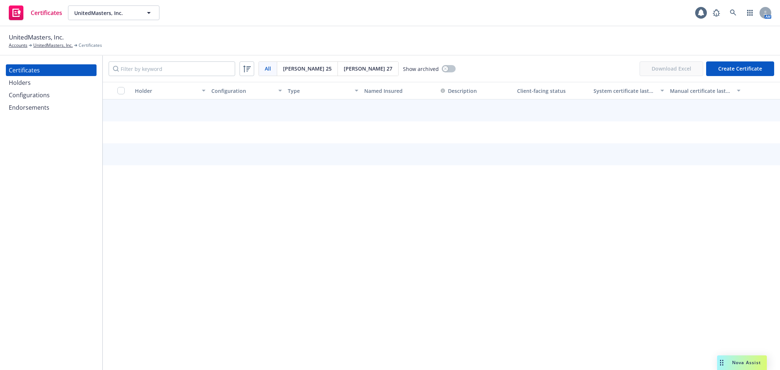
click at [37, 104] on div "Endorsements" at bounding box center [29, 108] width 41 height 12
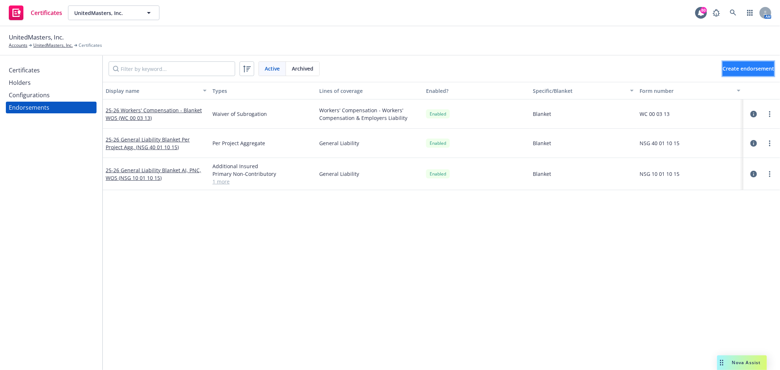
click at [724, 69] on span "Create endorsement" at bounding box center [749, 68] width 52 height 7
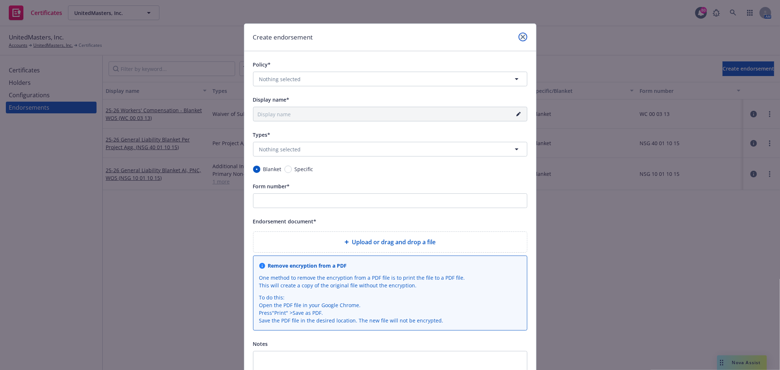
click at [522, 37] on icon "close" at bounding box center [523, 37] width 4 height 4
